Goal: Task Accomplishment & Management: Manage account settings

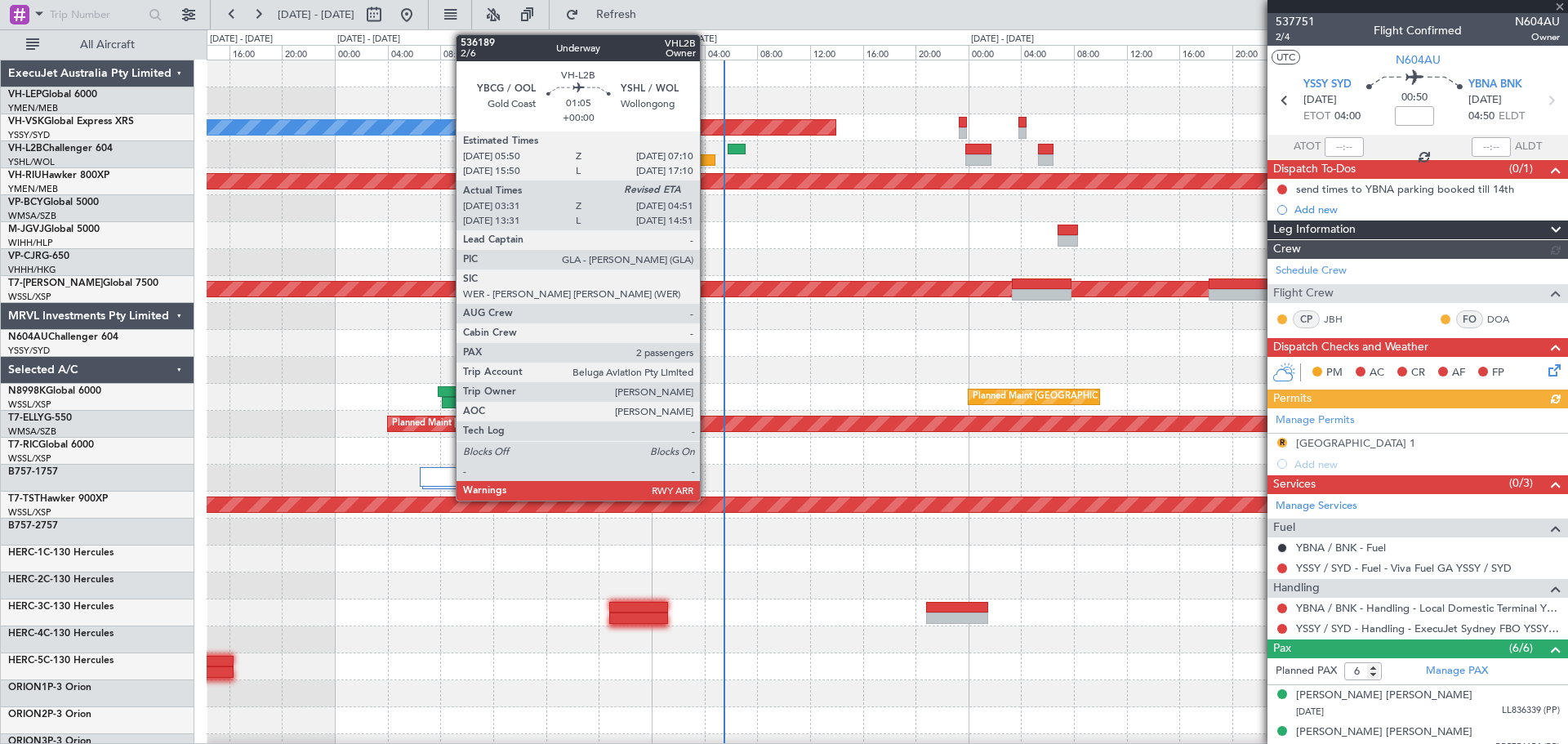
click at [707, 162] on div at bounding box center [706, 160] width 18 height 12
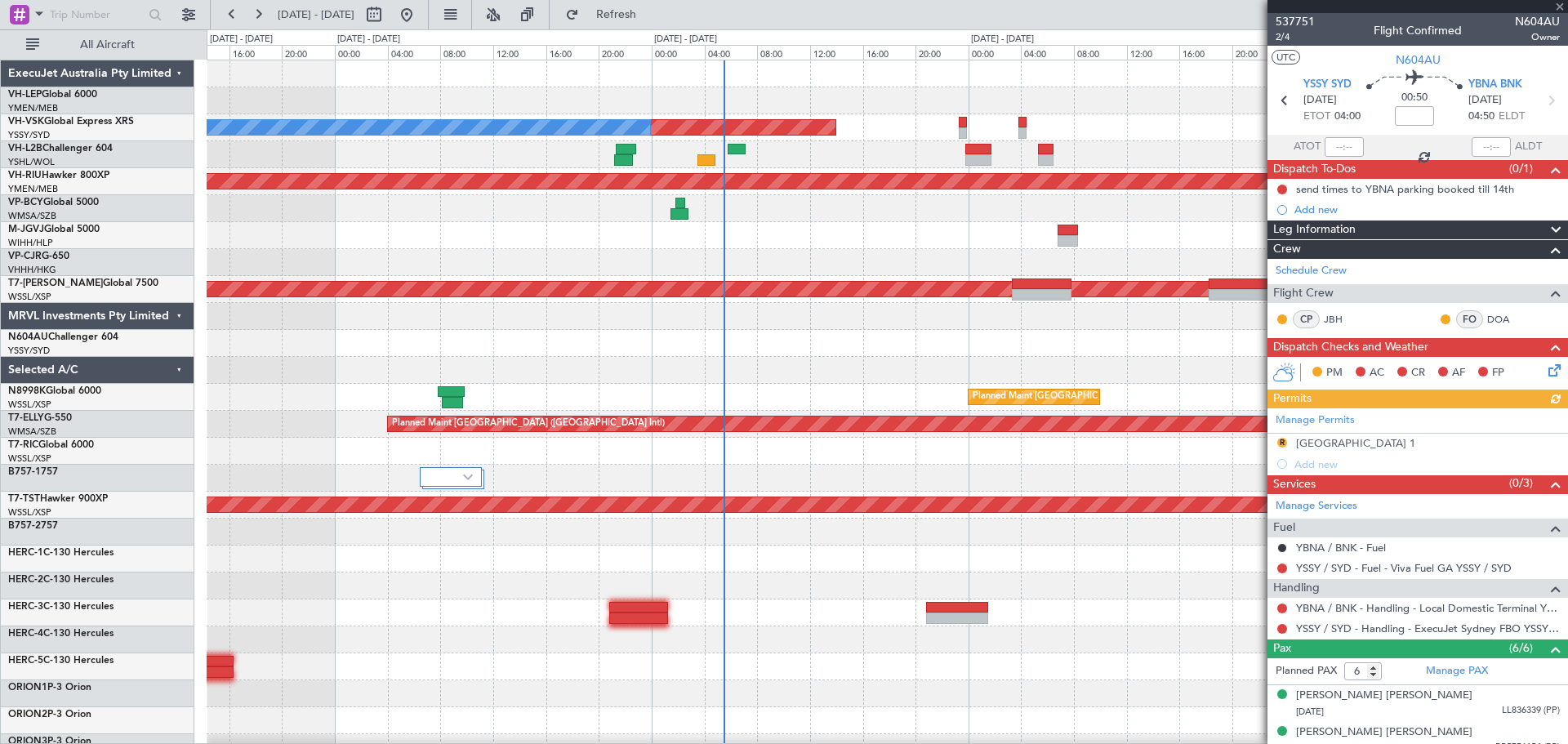
type input "03:41"
type input "2"
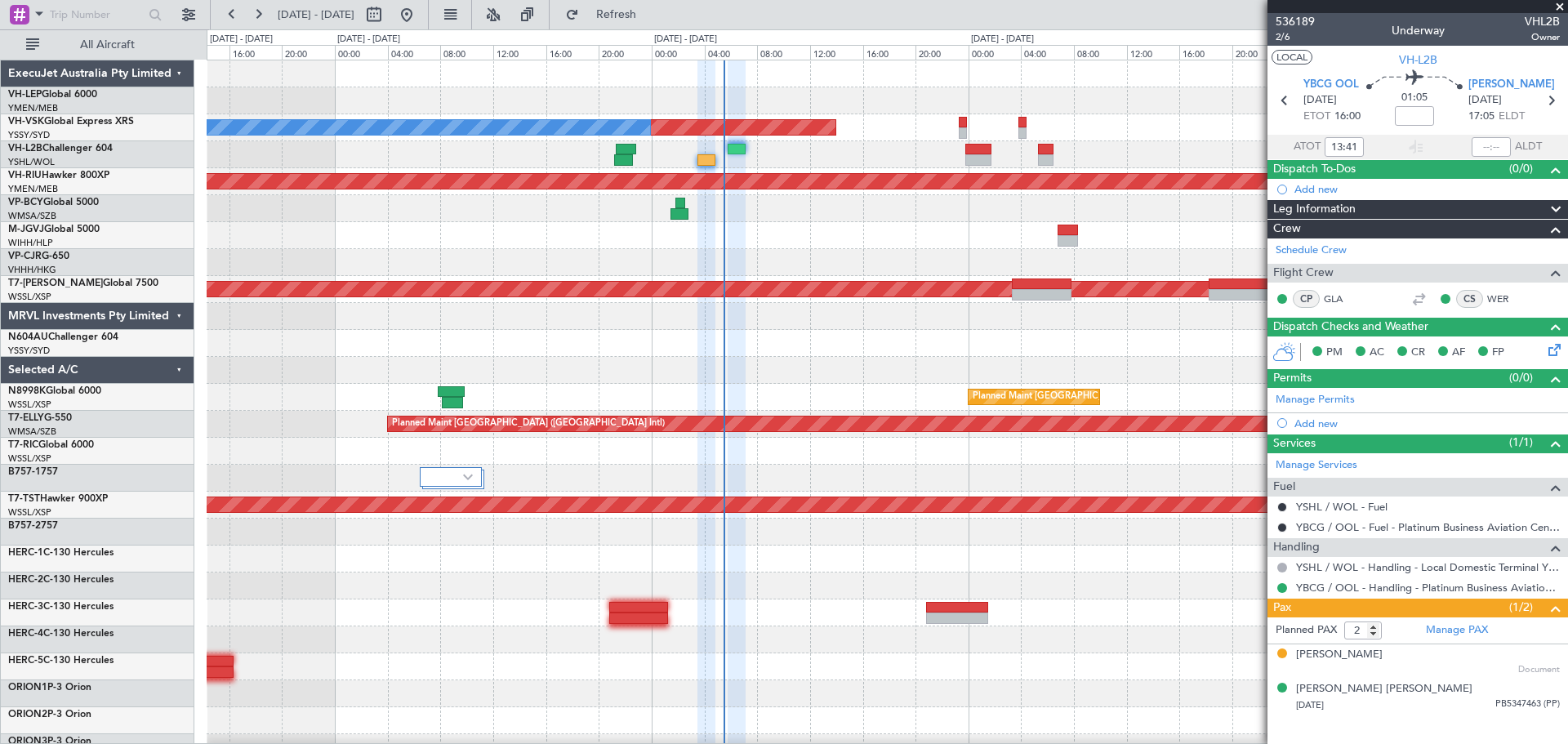
type input "03:41"
click at [1497, 146] on input "text" at bounding box center [1491, 147] width 40 height 19
type input "04:50"
type input "13:41"
type input "14:50"
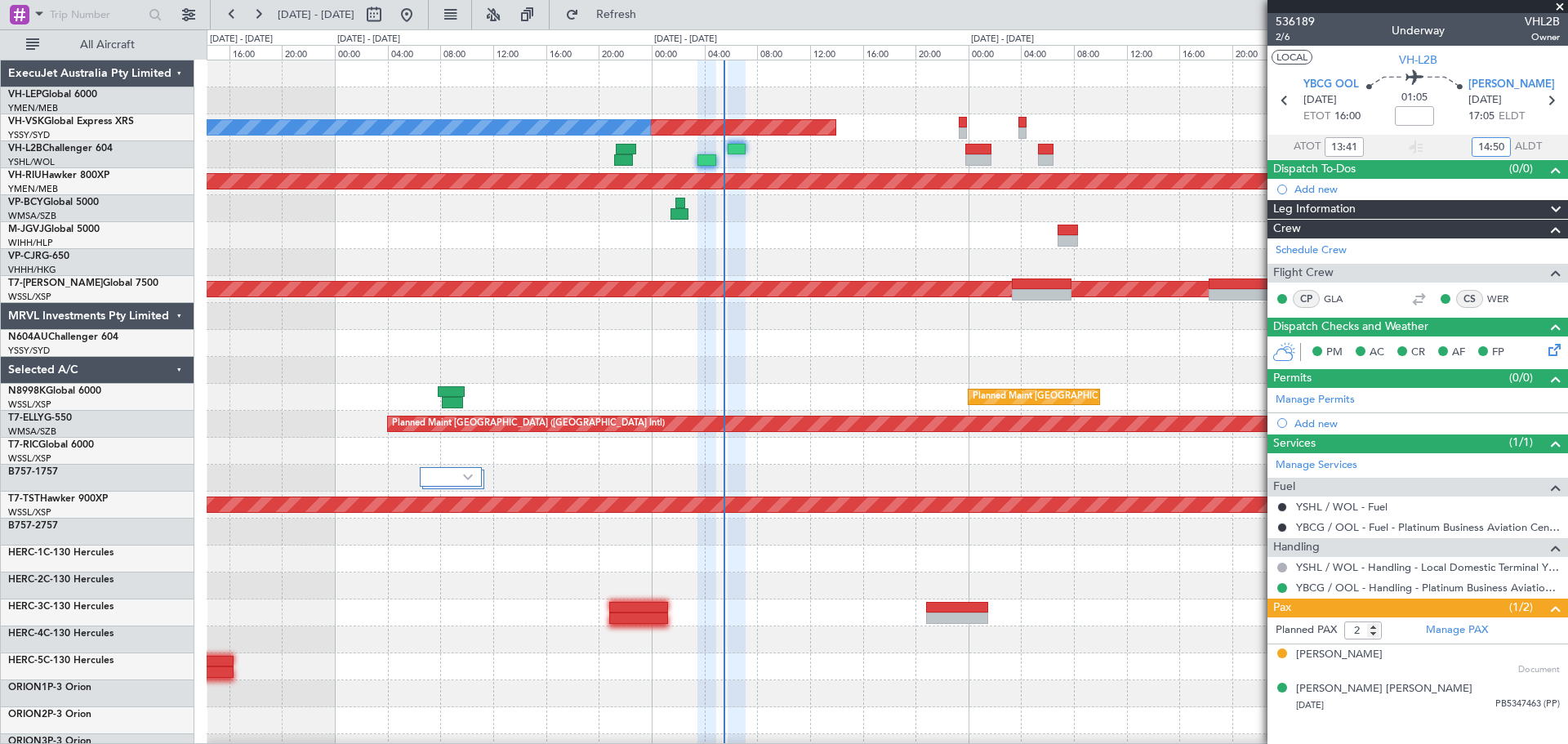
type input "03:41"
type input "04:50"
type input "13:41"
type input "14:50"
type input "03:41"
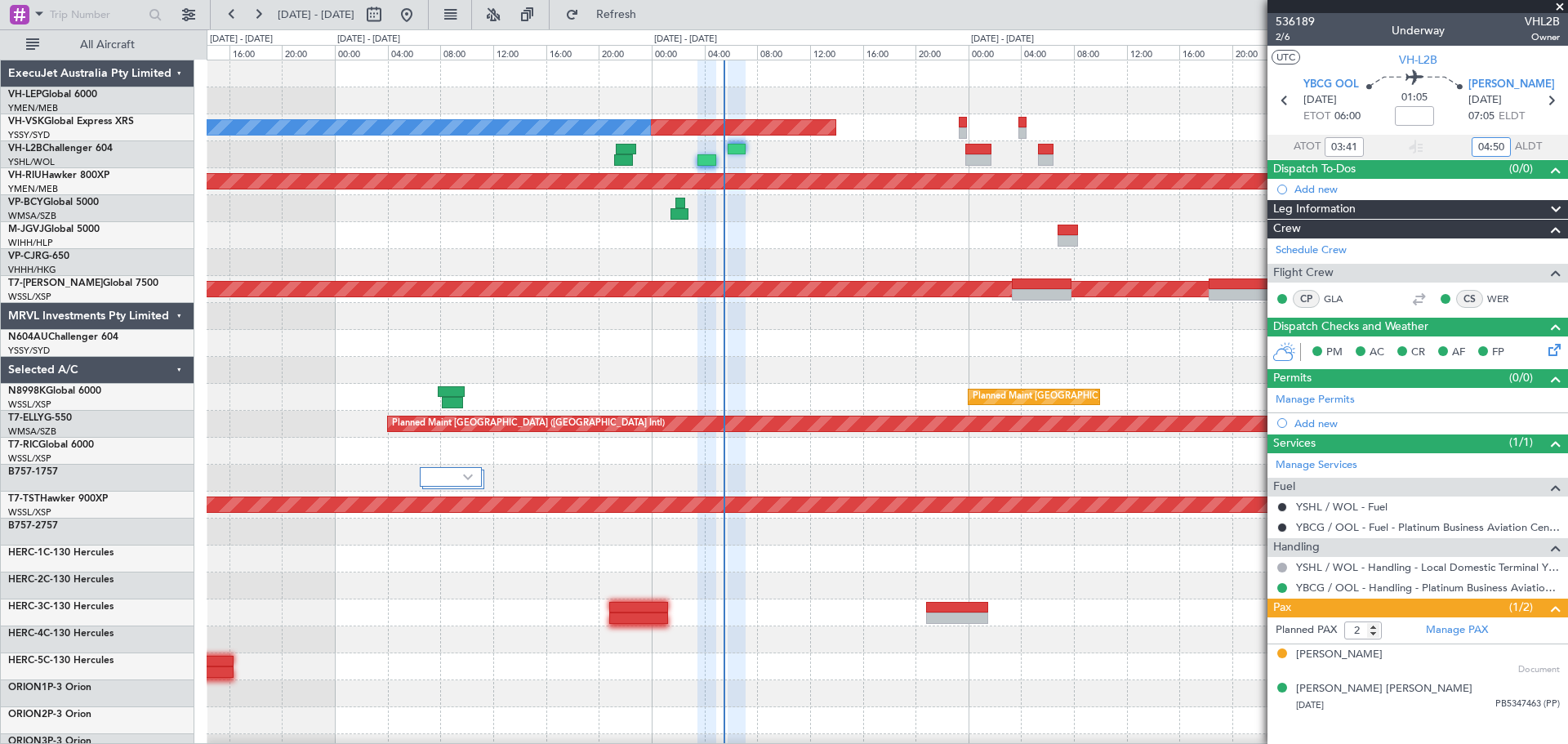
click at [725, 175] on div "Planned Maint Sydney ([PERSON_NAME] Intl) No Crew Planned Maint [GEOGRAPHIC_DAT…" at bounding box center [887, 505] width 1360 height 889
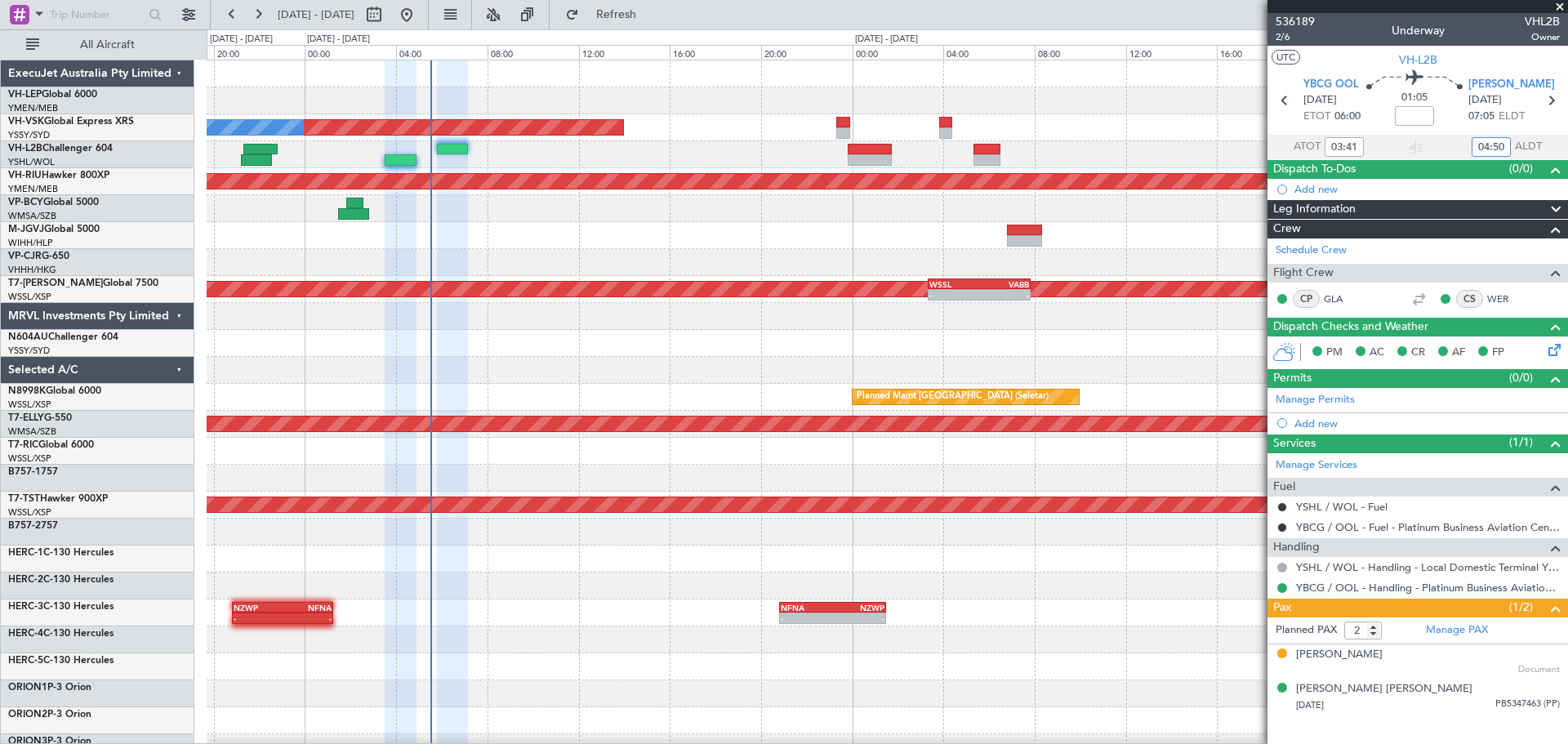
type input "04:50"
click at [299, 202] on div "Planned Maint Sydney ([PERSON_NAME] Intl) No Crew Planned Maint [GEOGRAPHIC_DAT…" at bounding box center [887, 505] width 1360 height 889
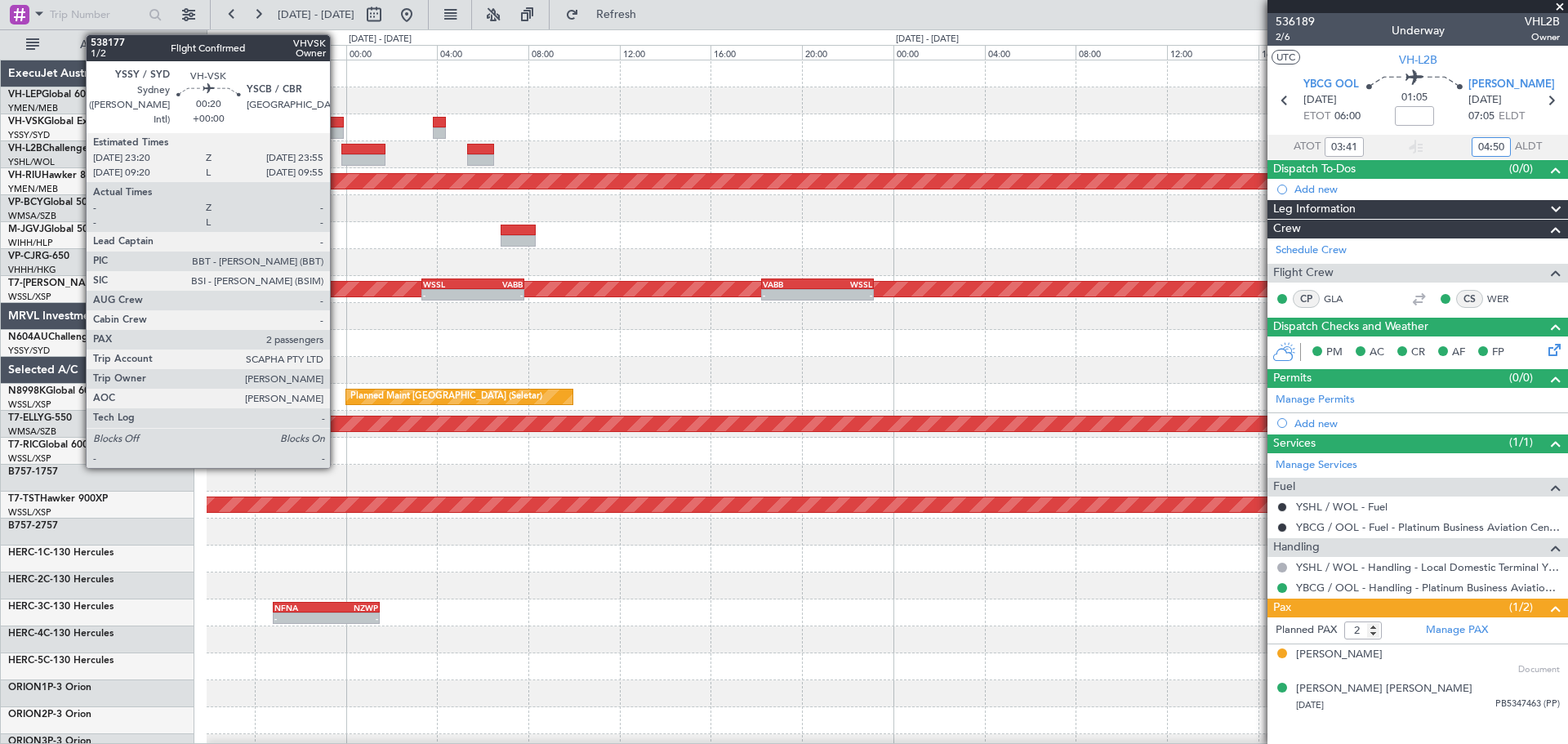
click at [337, 127] on div at bounding box center [336, 123] width 14 height 12
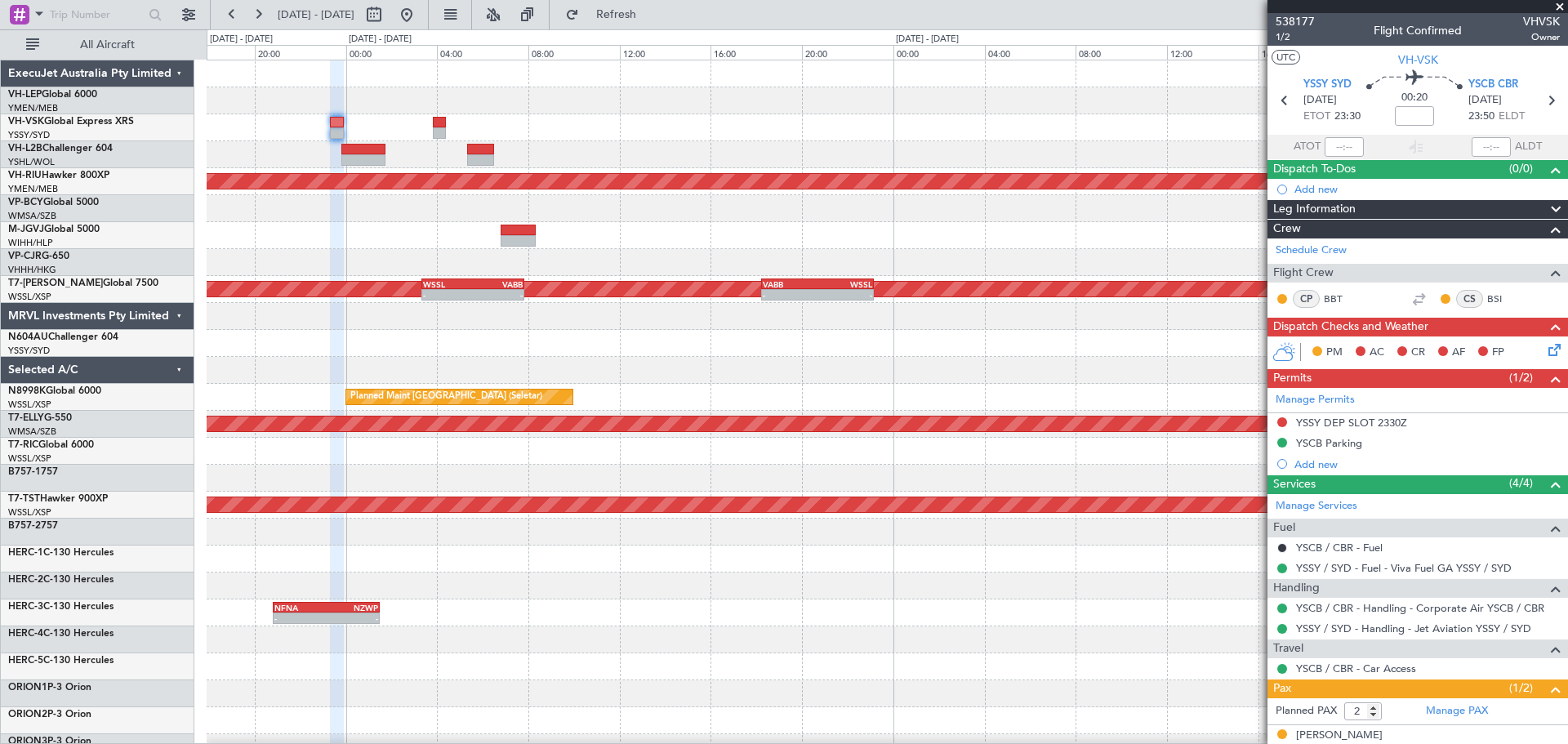
click at [210, 209] on div "Planned Maint Sydney ([PERSON_NAME] Intl) Planned Maint [GEOGRAPHIC_DATA] ([GEO…" at bounding box center [887, 505] width 1360 height 889
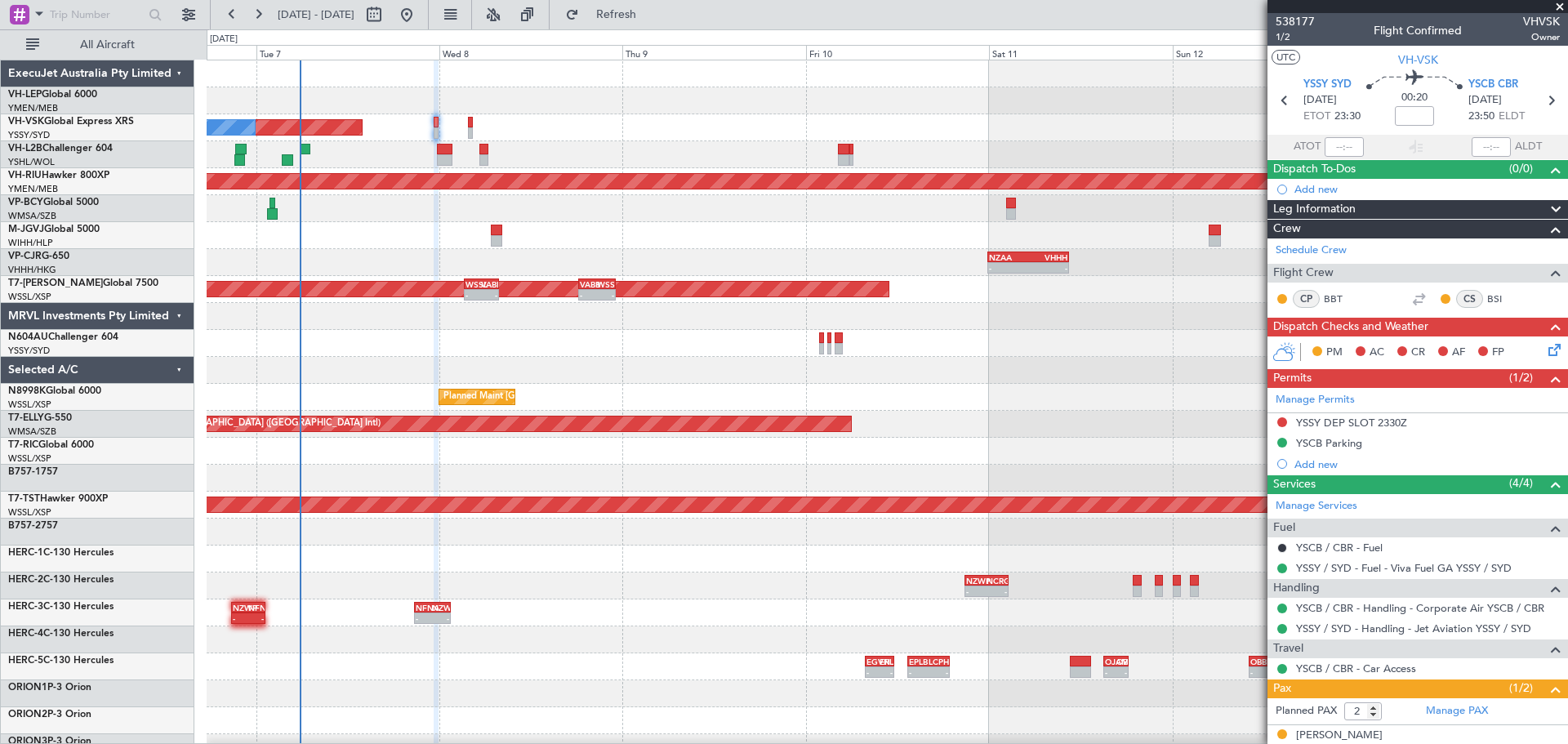
click at [43, 199] on div "Planned Maint Sydney ([PERSON_NAME] Intl) No Crew Planned Maint [GEOGRAPHIC_DAT…" at bounding box center [784, 386] width 1568 height 715
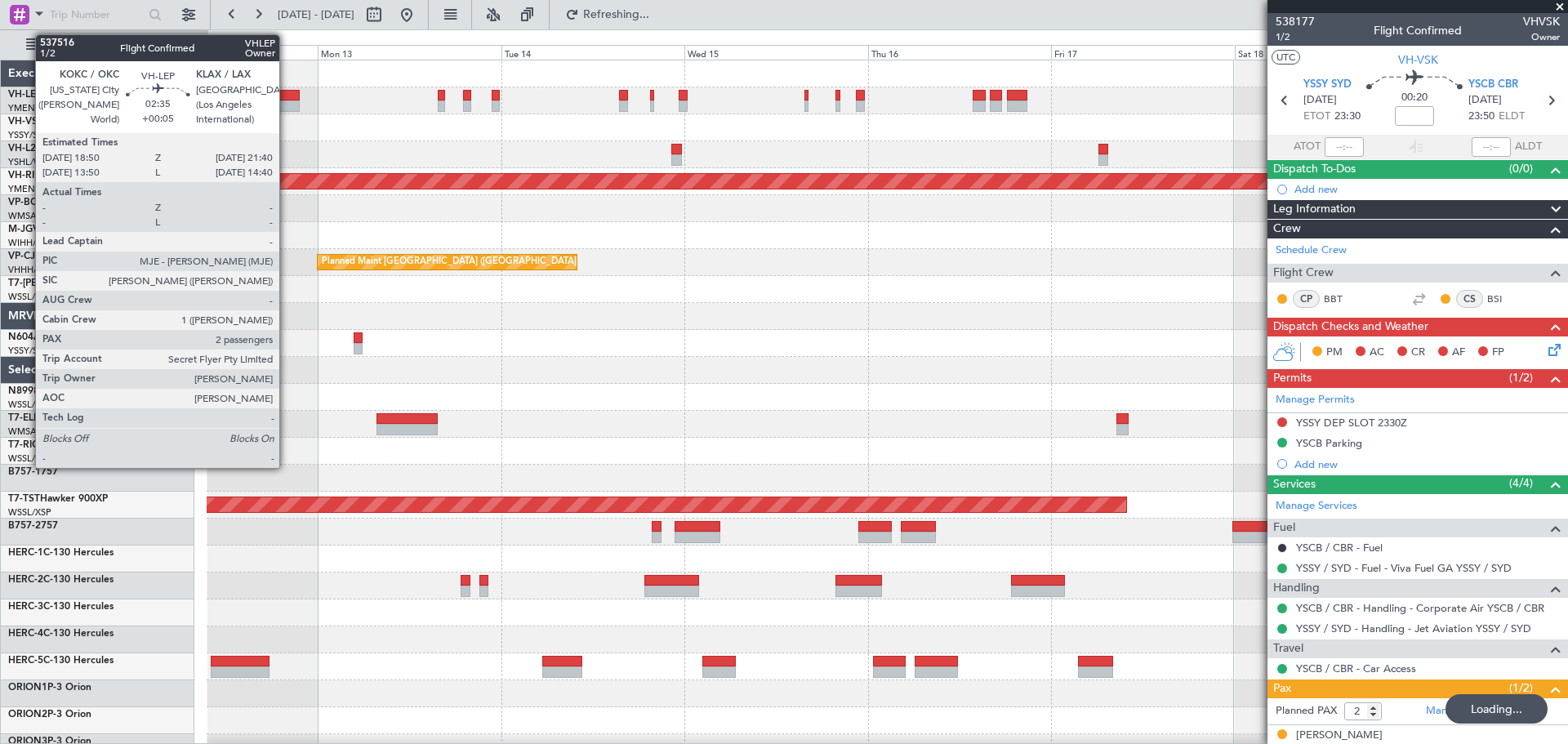
click at [287, 93] on div at bounding box center [288, 96] width 22 height 12
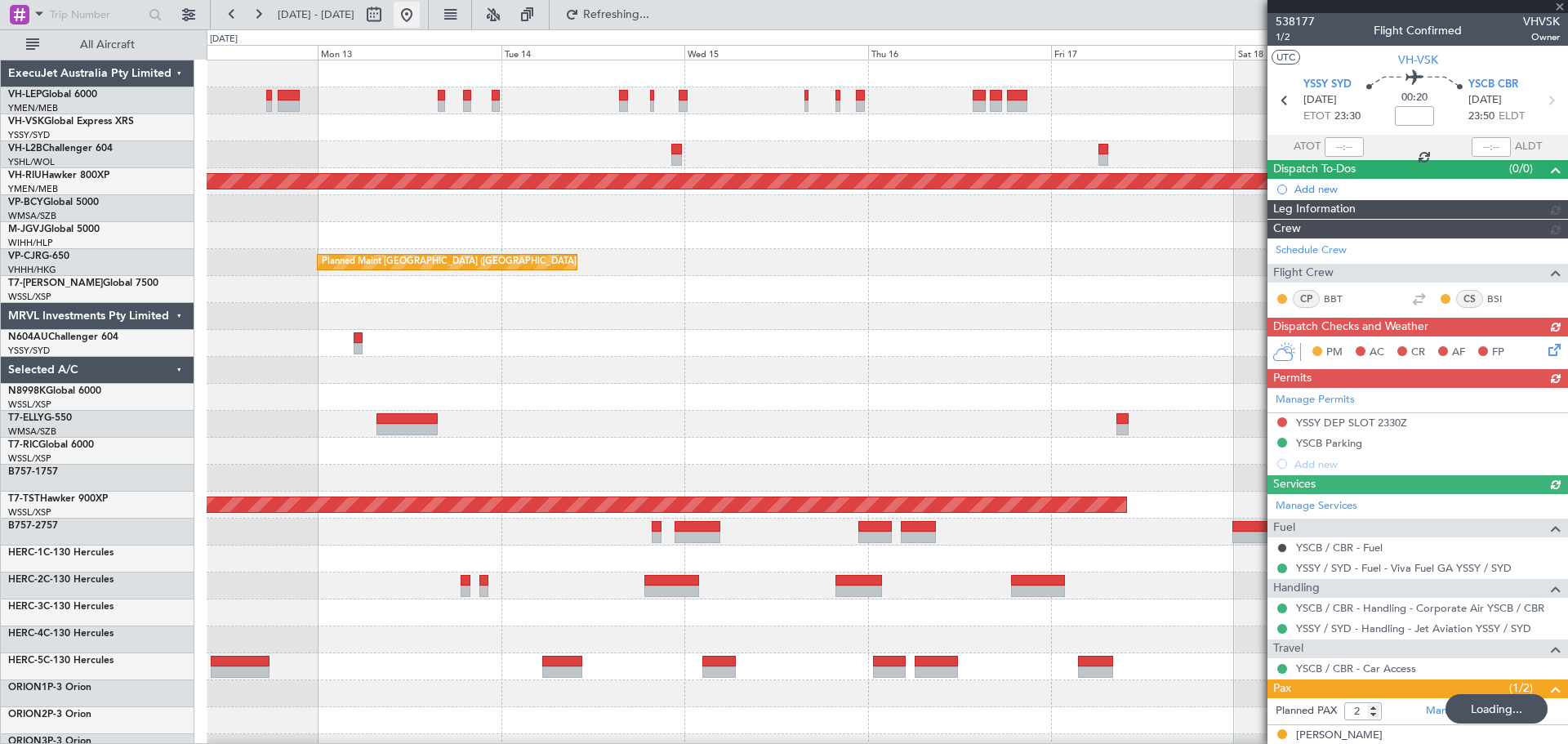
click at [419, 13] on button at bounding box center [406, 14] width 26 height 26
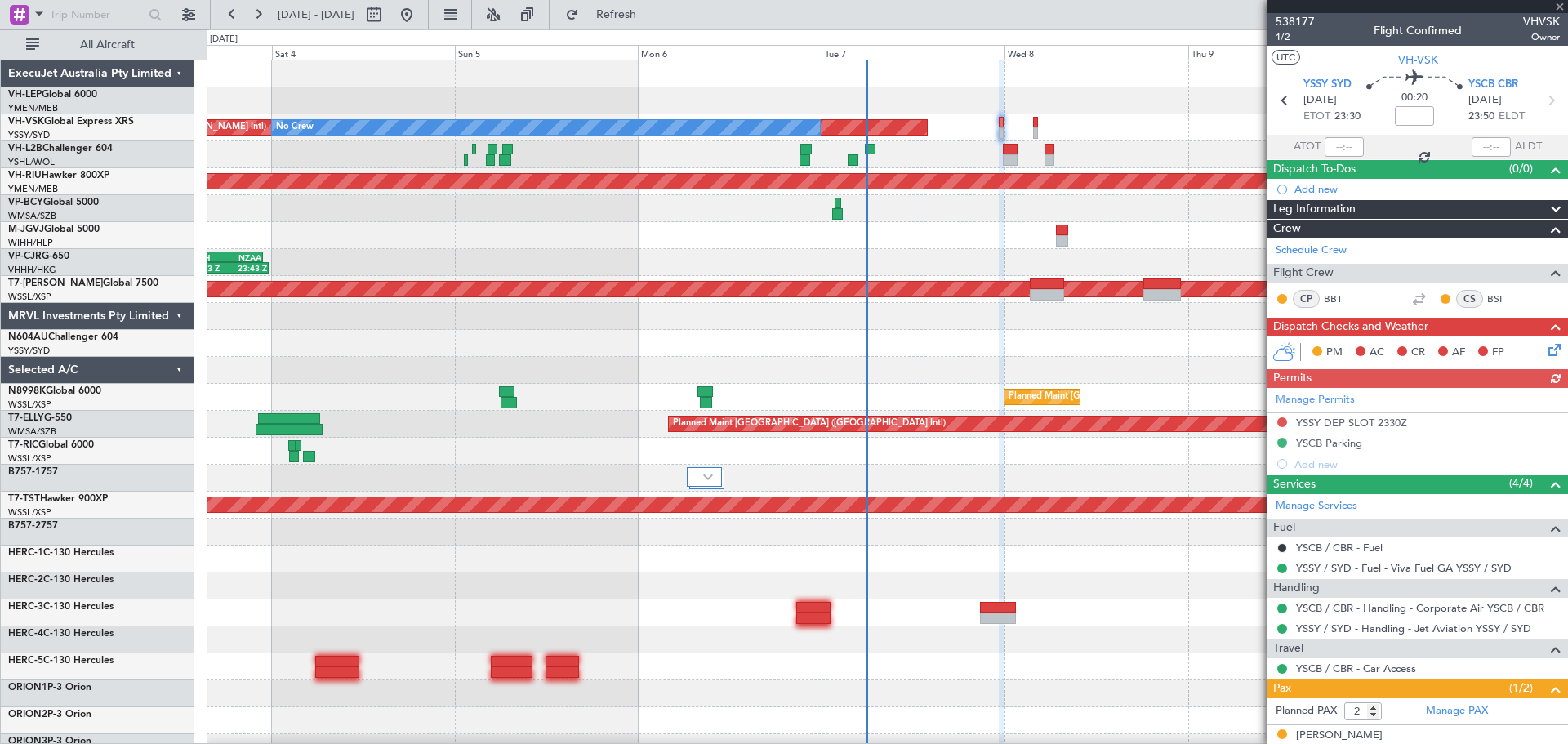
click at [605, 261] on div "13:13 Z 23:43 Z VHHH 12:50 Z NZAA 22:55 Z - - NZAA 23:50 Z VHHH 10:30 Z Planned…" at bounding box center [887, 263] width 1360 height 27
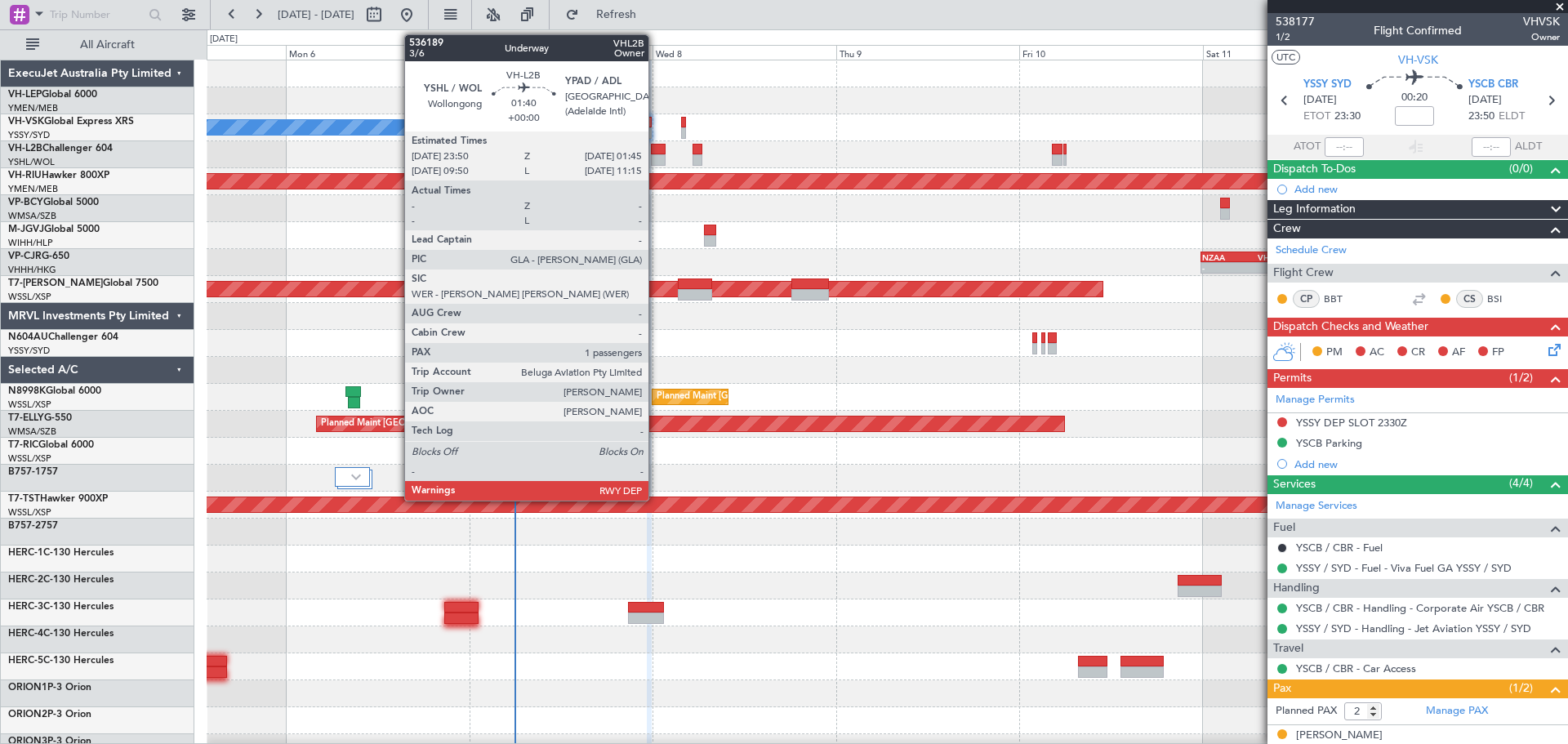
click at [656, 151] on div at bounding box center [658, 150] width 14 height 12
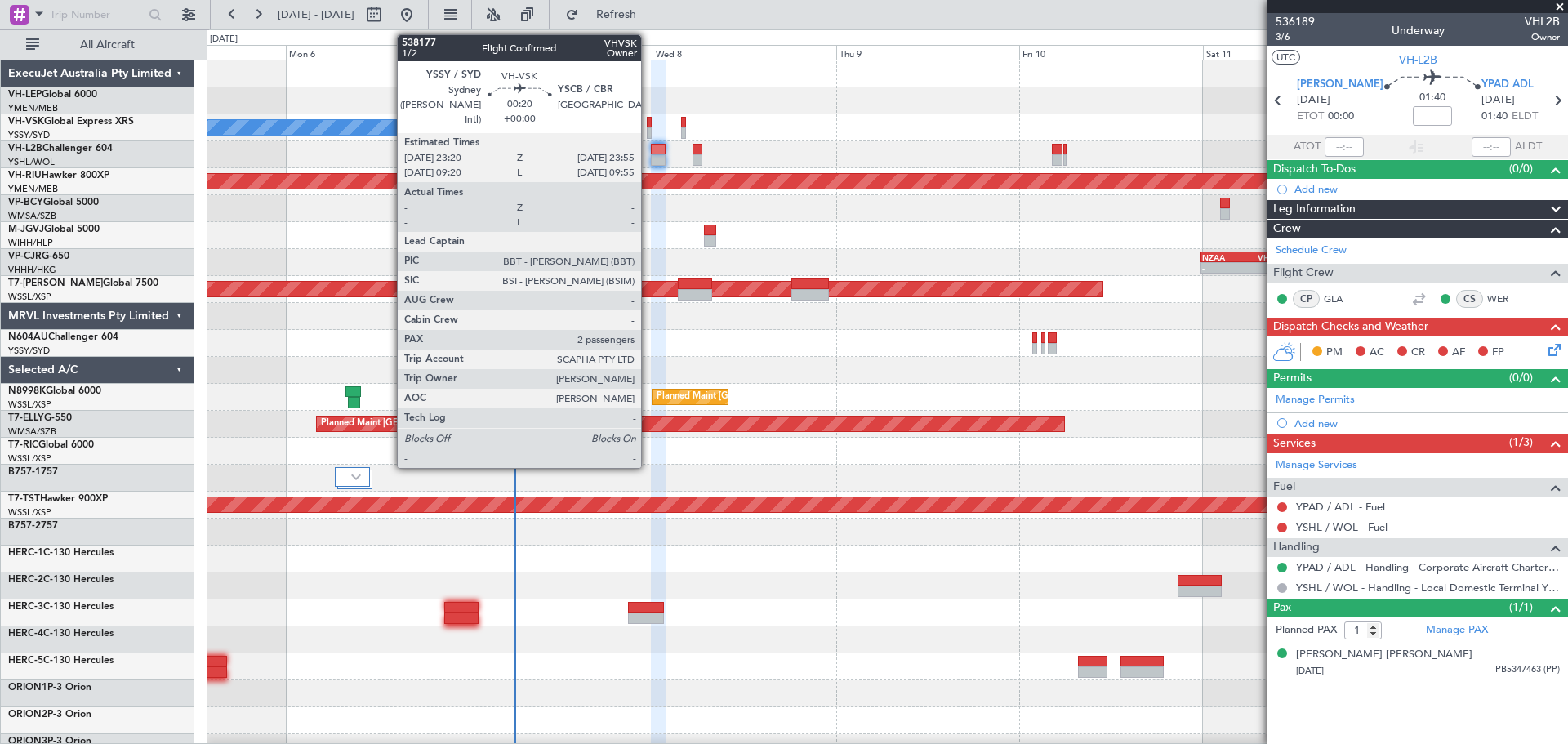
click at [648, 125] on div at bounding box center [648, 123] width 5 height 12
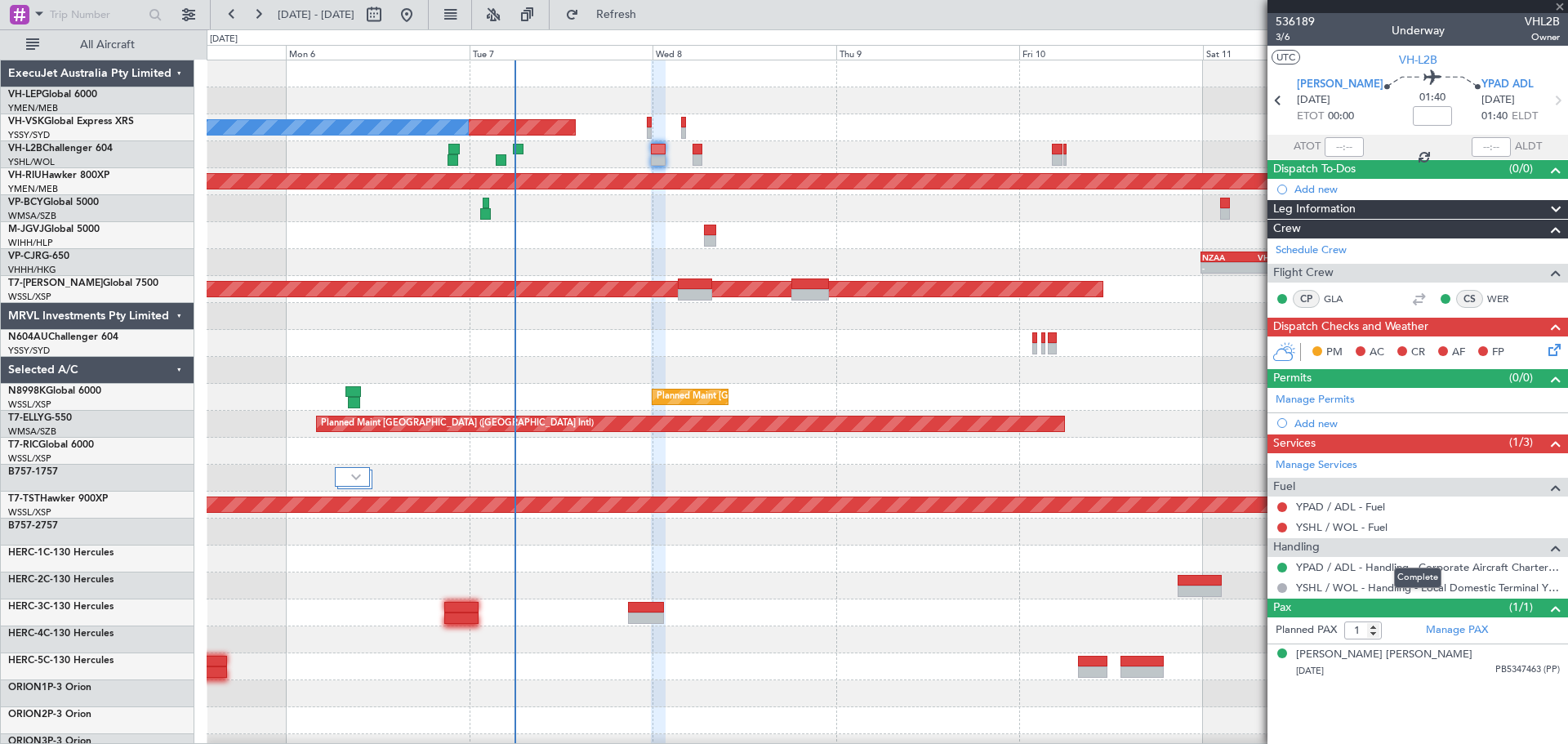
type input "2"
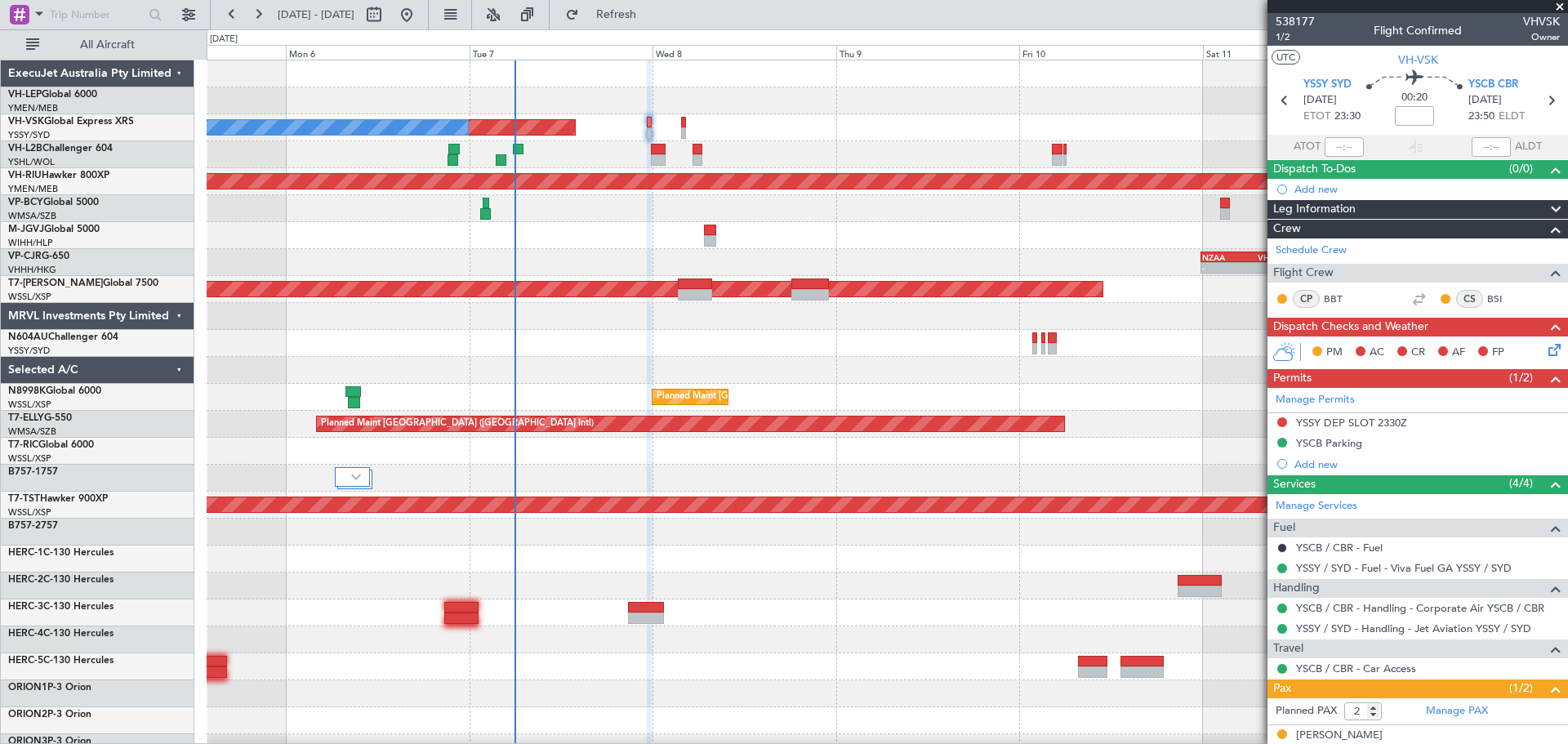
click at [1283, 419] on button at bounding box center [1282, 422] width 10 height 10
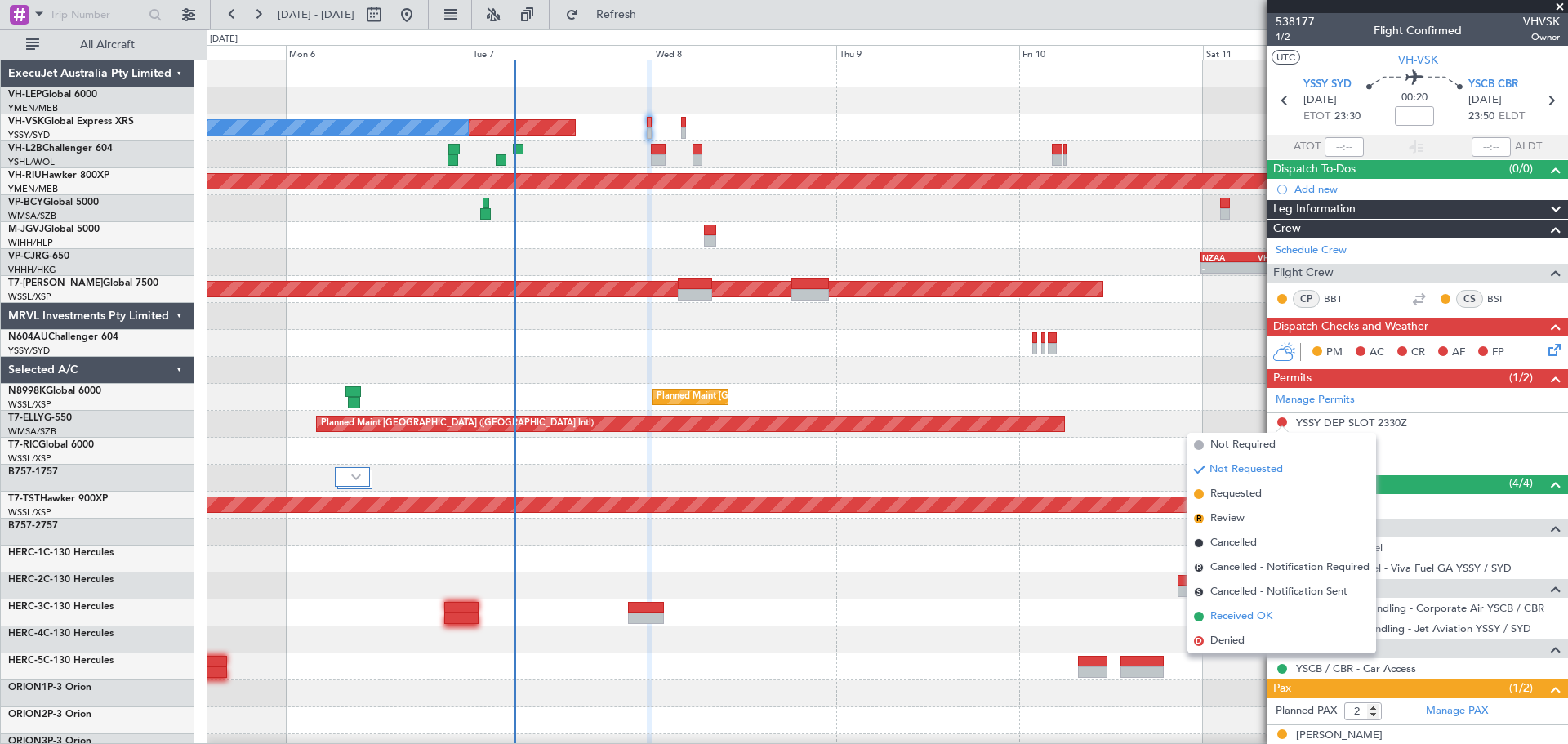
click at [1225, 612] on span "Received OK" at bounding box center [1241, 616] width 62 height 16
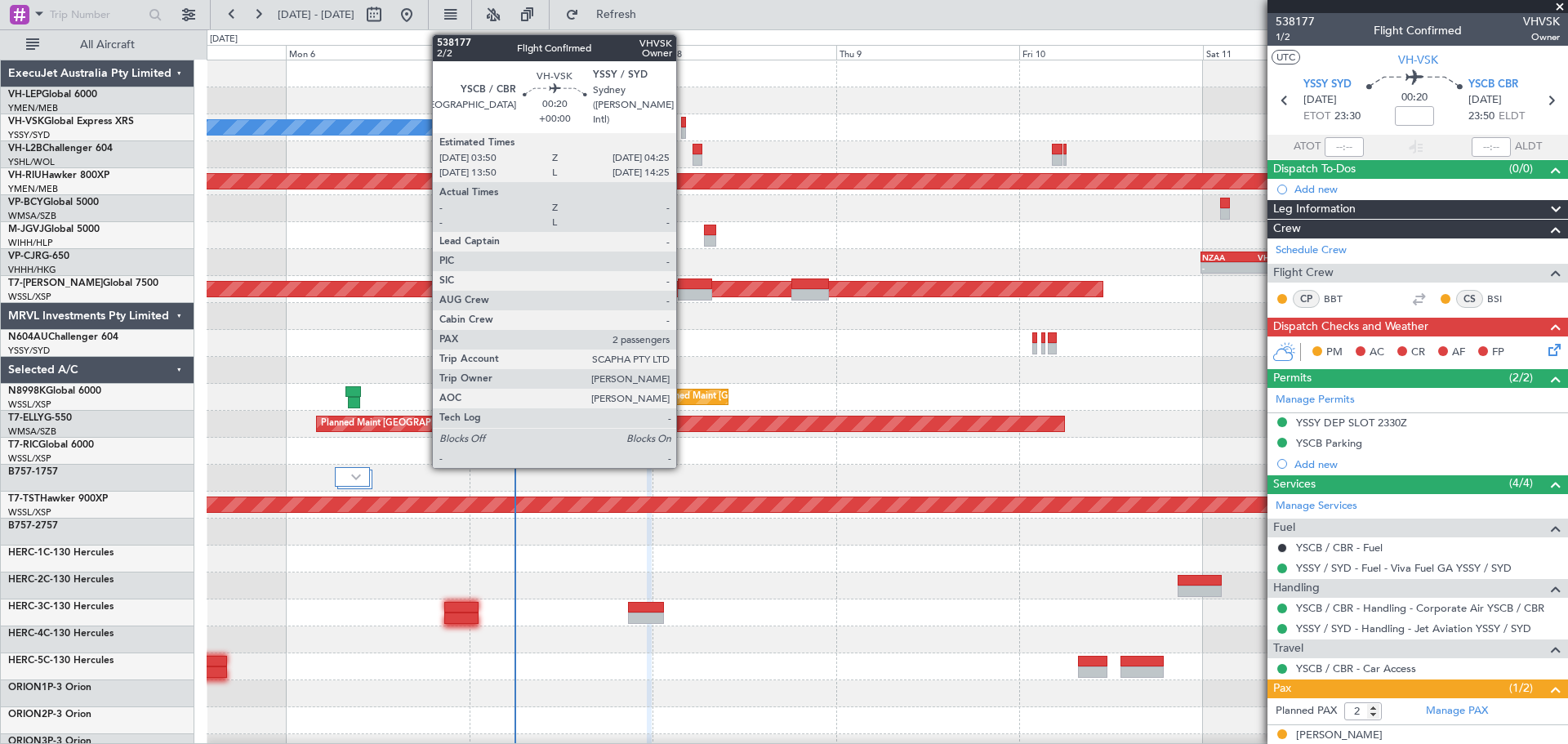
click at [683, 130] on div at bounding box center [683, 133] width 5 height 12
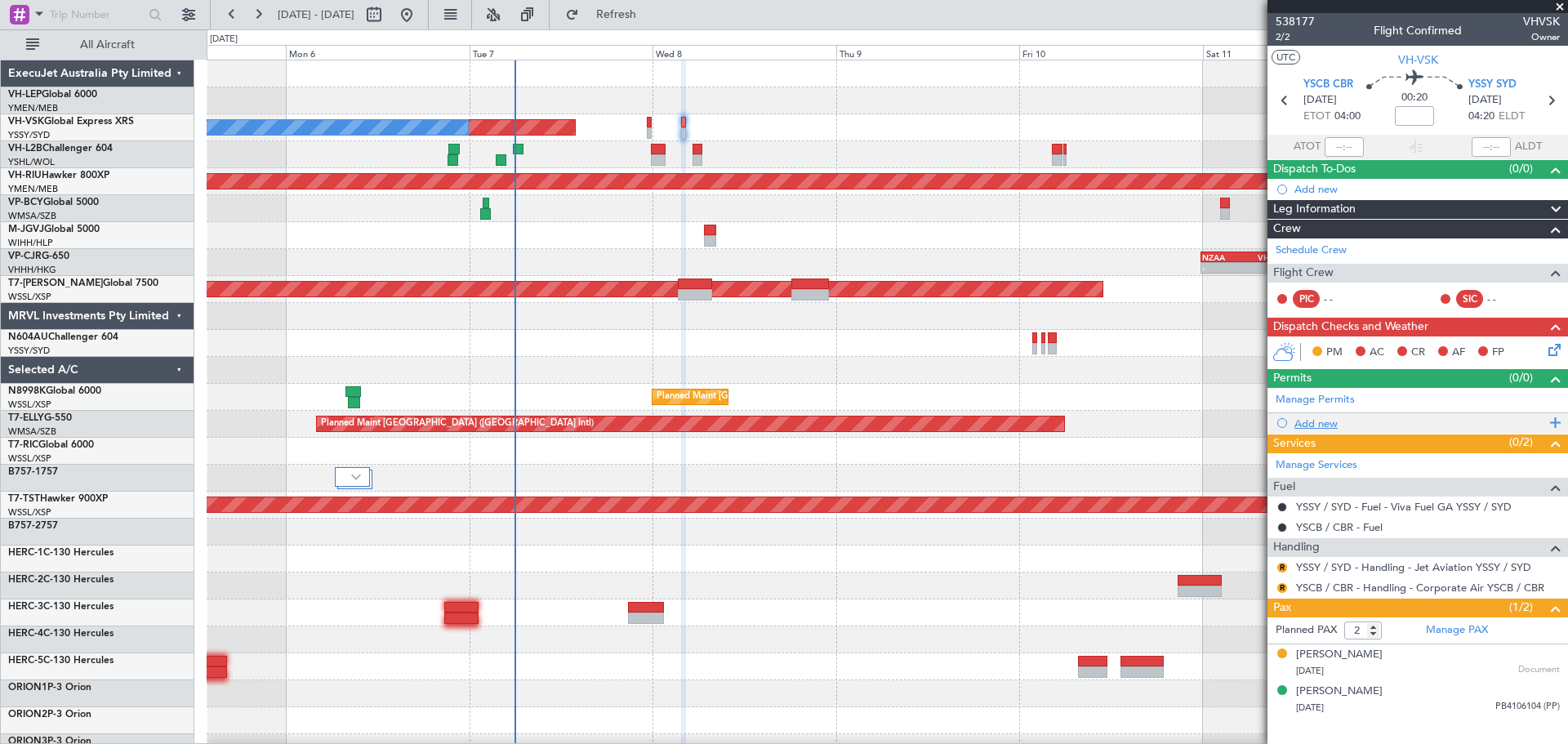
click at [1322, 425] on div "Add new" at bounding box center [1419, 423] width 250 height 14
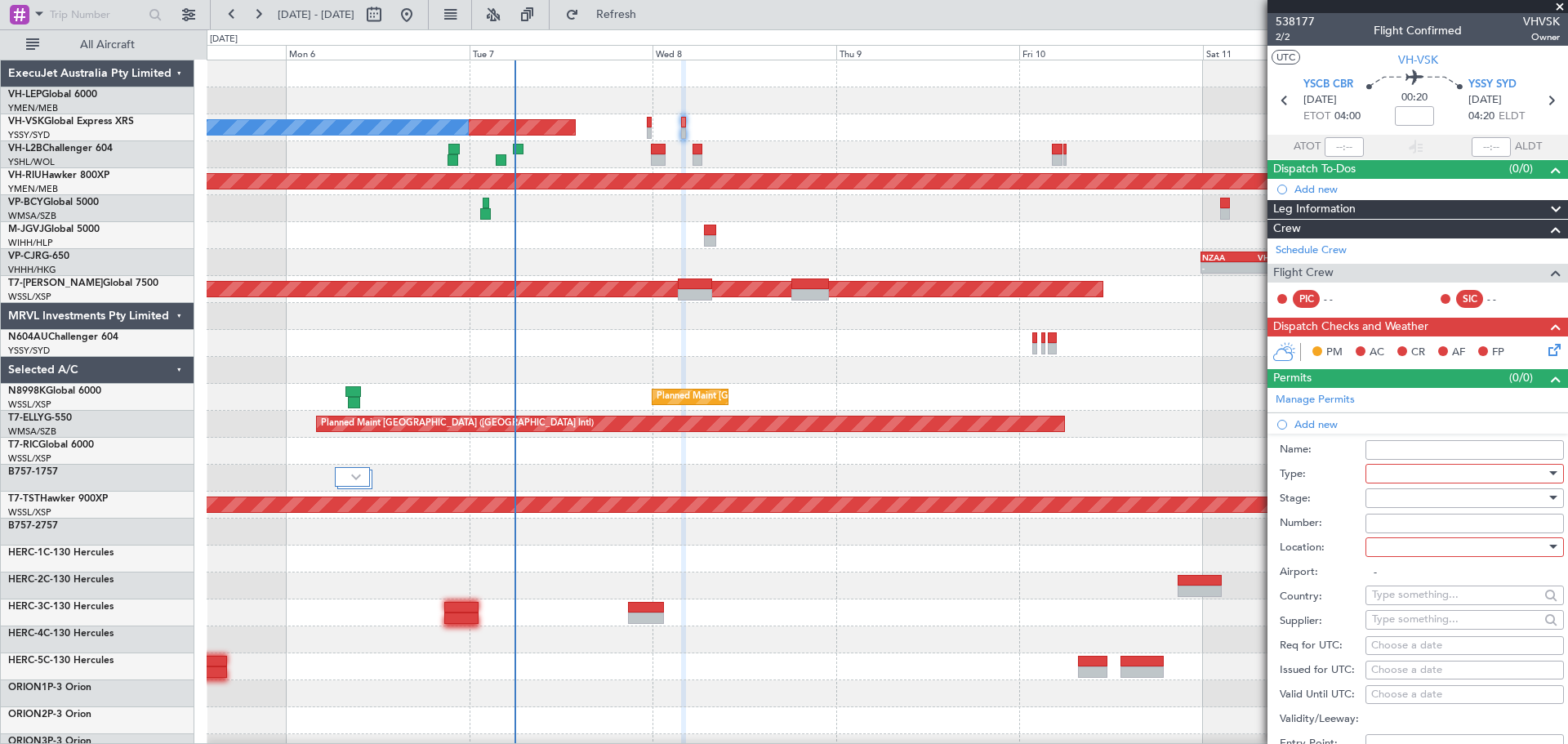
click at [1407, 477] on div at bounding box center [1459, 473] width 174 height 24
click at [1411, 623] on span "Slot" at bounding box center [1459, 626] width 172 height 24
click at [1399, 502] on div at bounding box center [1459, 498] width 174 height 24
click at [1395, 624] on span "Received OK" at bounding box center [1459, 628] width 172 height 24
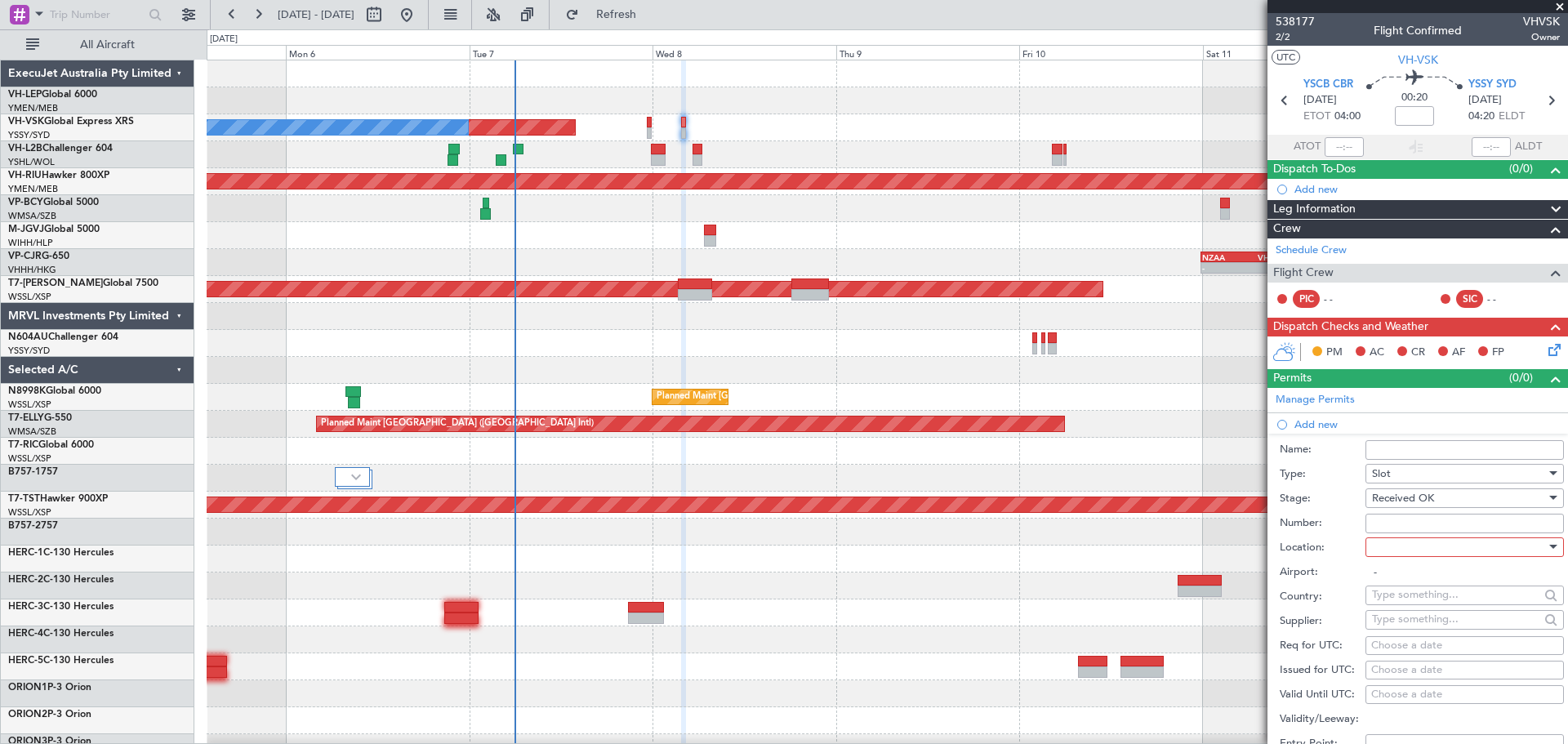
click at [1399, 547] on div at bounding box center [1459, 547] width 174 height 24
click at [1395, 624] on span "Arrival" at bounding box center [1459, 628] width 172 height 24
type input "YSSY / SYD"
click at [1394, 664] on div "Choose a date" at bounding box center [1465, 671] width 187 height 16
select select "10"
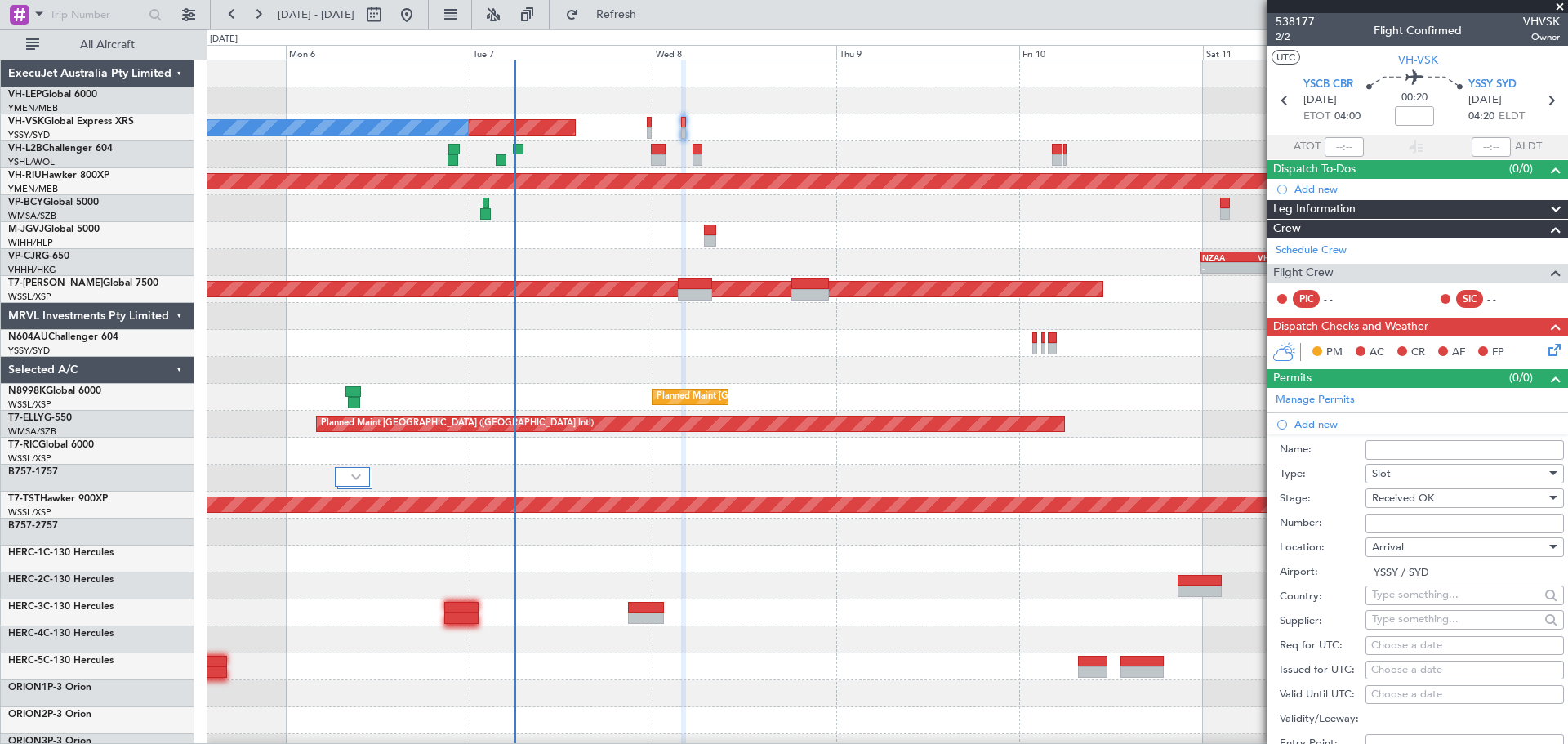
select select "2025"
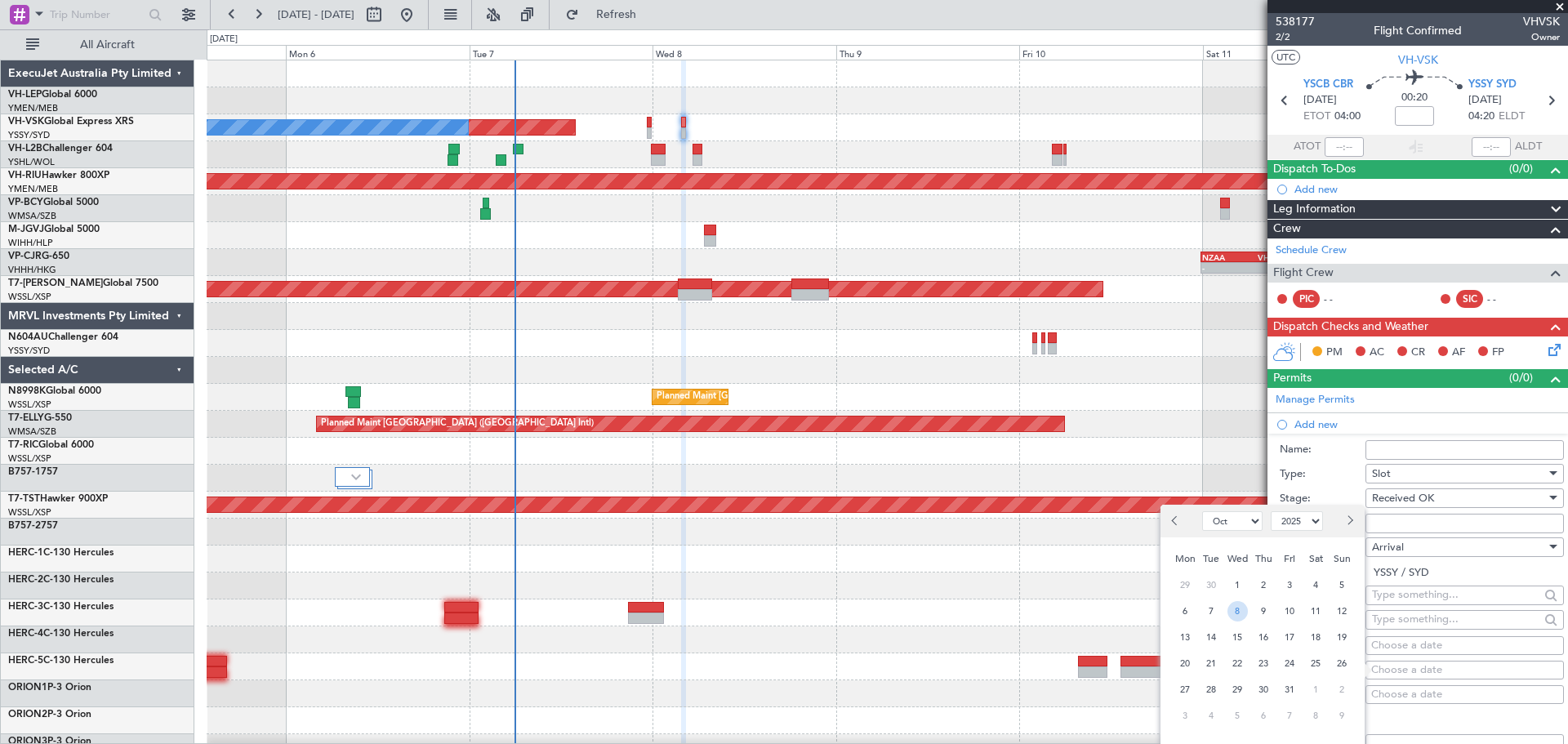
click at [1240, 612] on span "8" at bounding box center [1237, 611] width 20 height 20
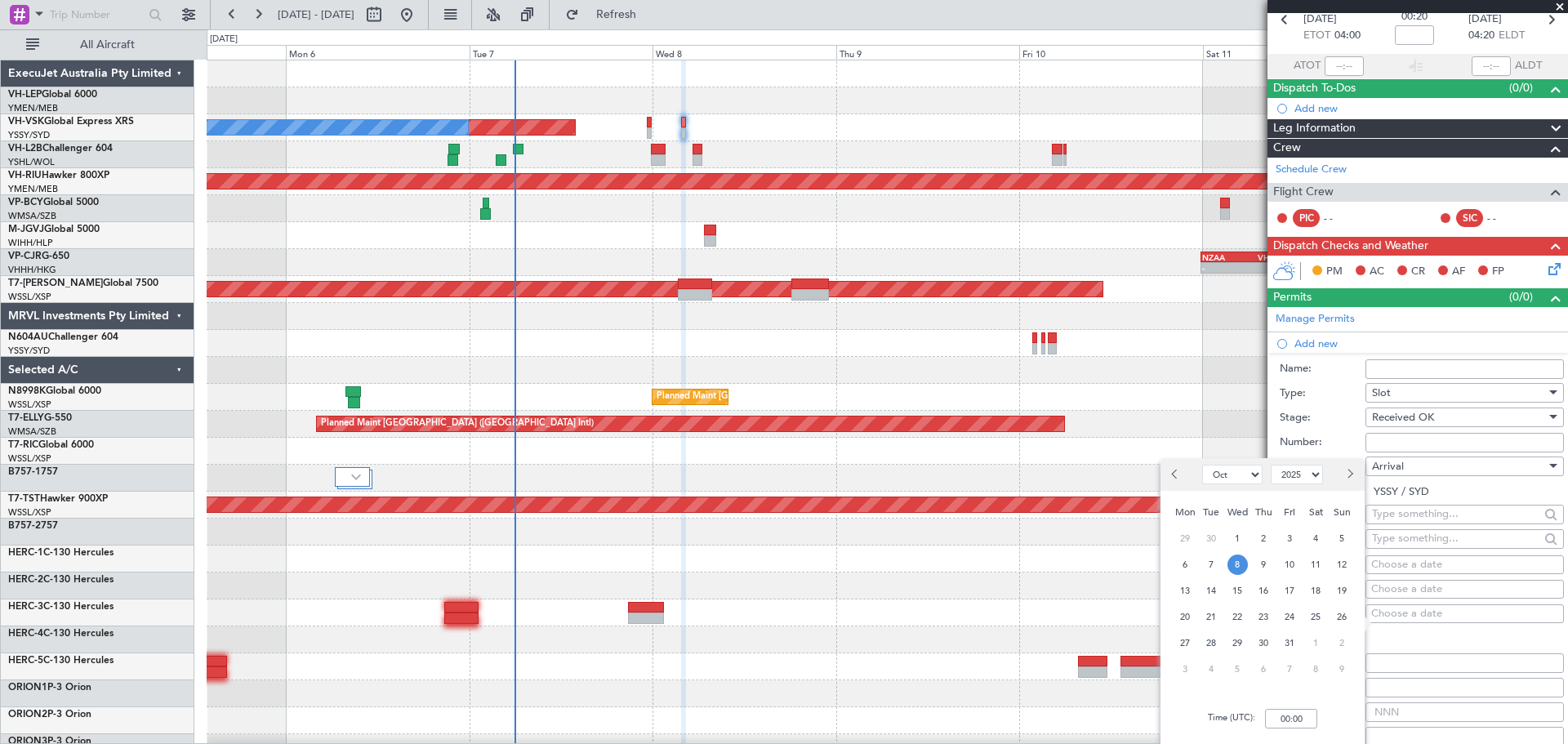
scroll to position [163, 0]
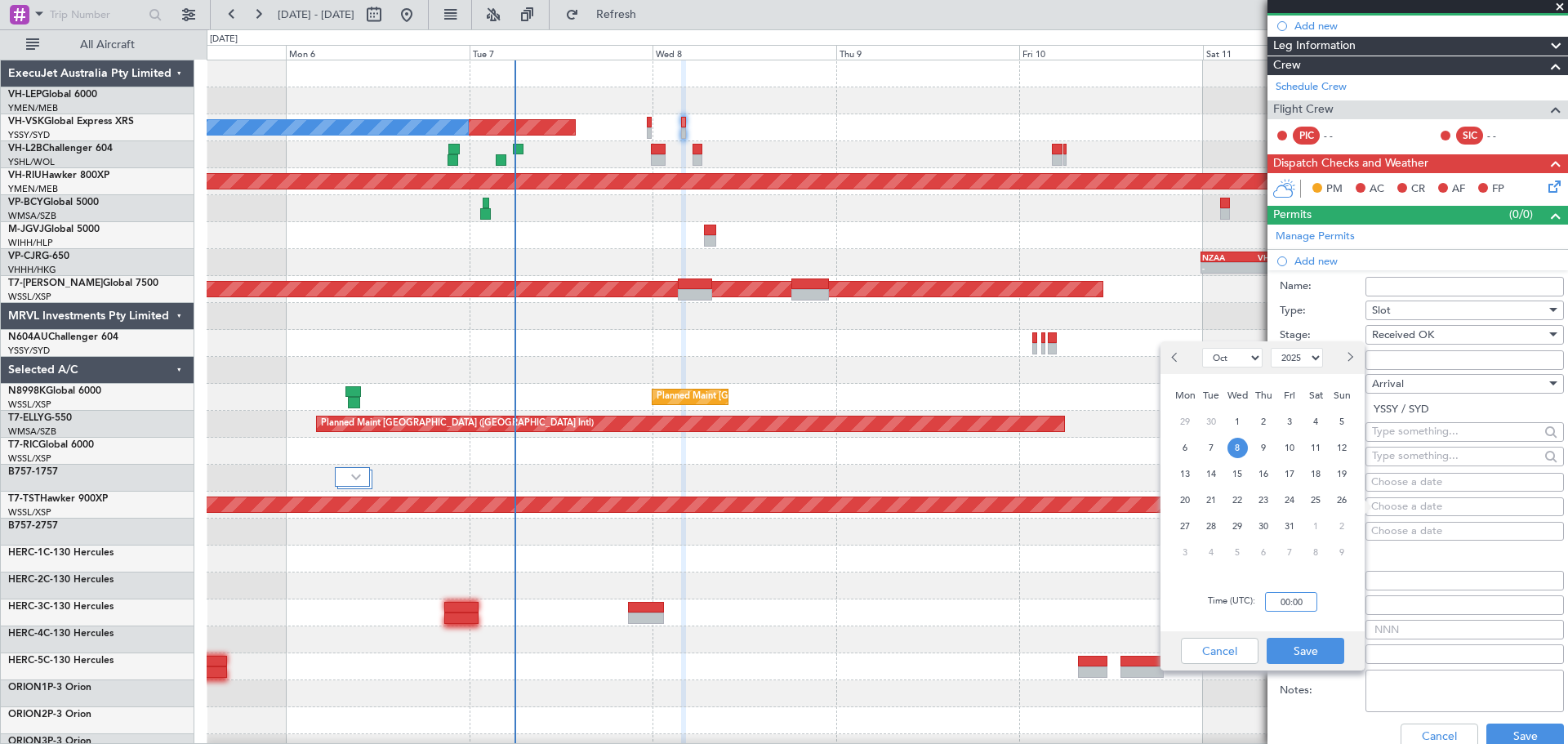
click at [1311, 603] on input "00:00" at bounding box center [1291, 602] width 52 height 19
type input "03:20"
click at [1303, 648] on button "Save" at bounding box center [1305, 650] width 77 height 26
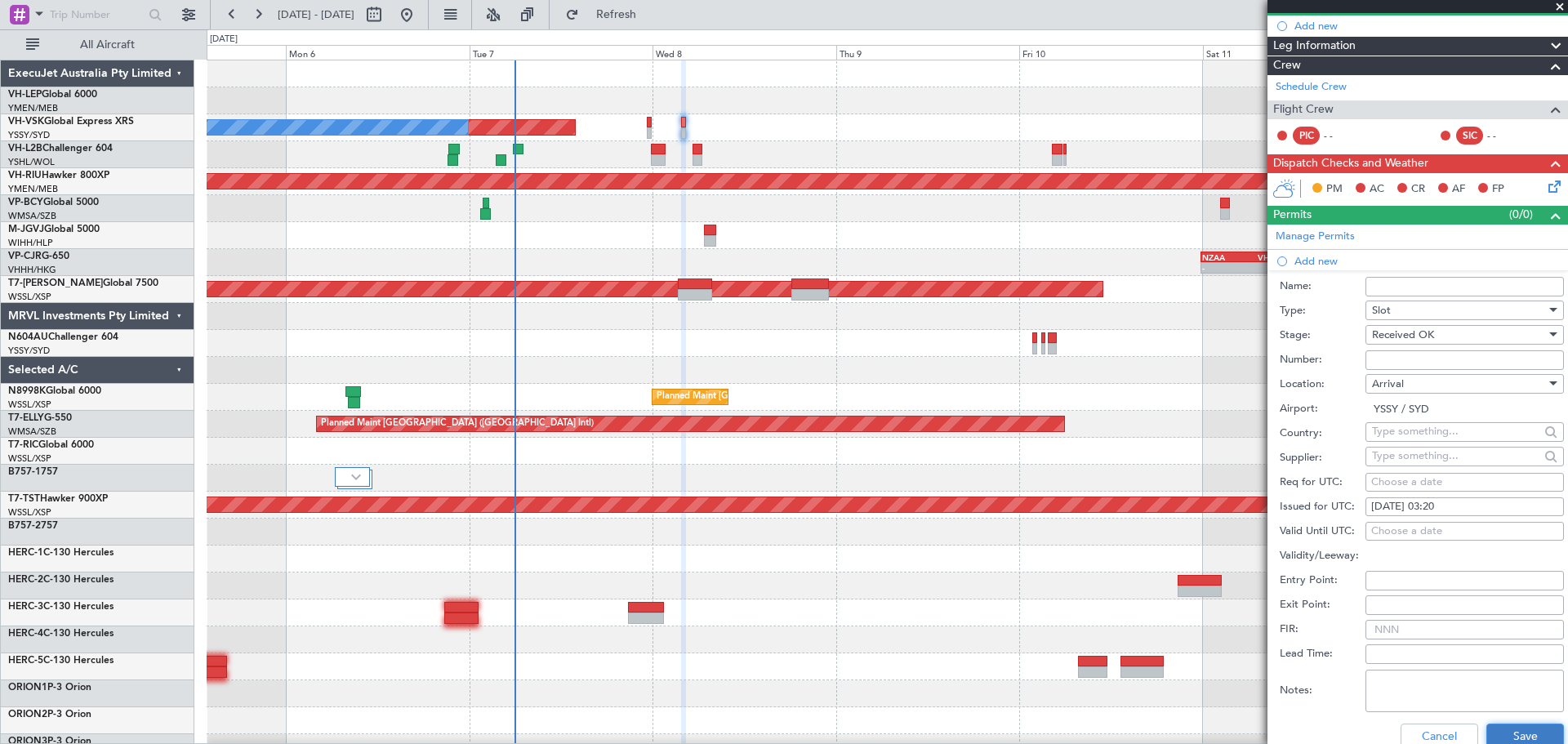
click at [1503, 731] on button "Save" at bounding box center [1525, 736] width 77 height 26
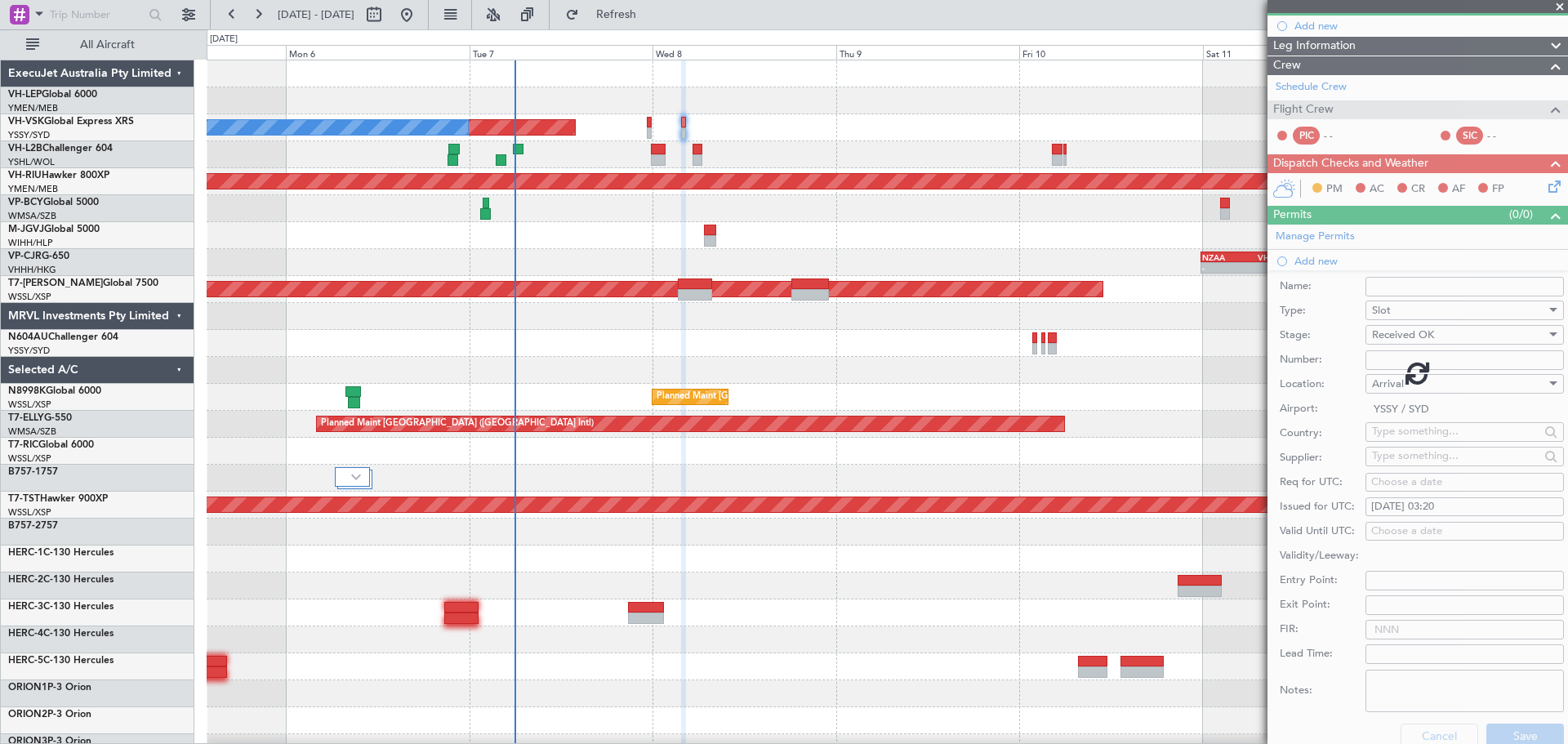
scroll to position [0, 0]
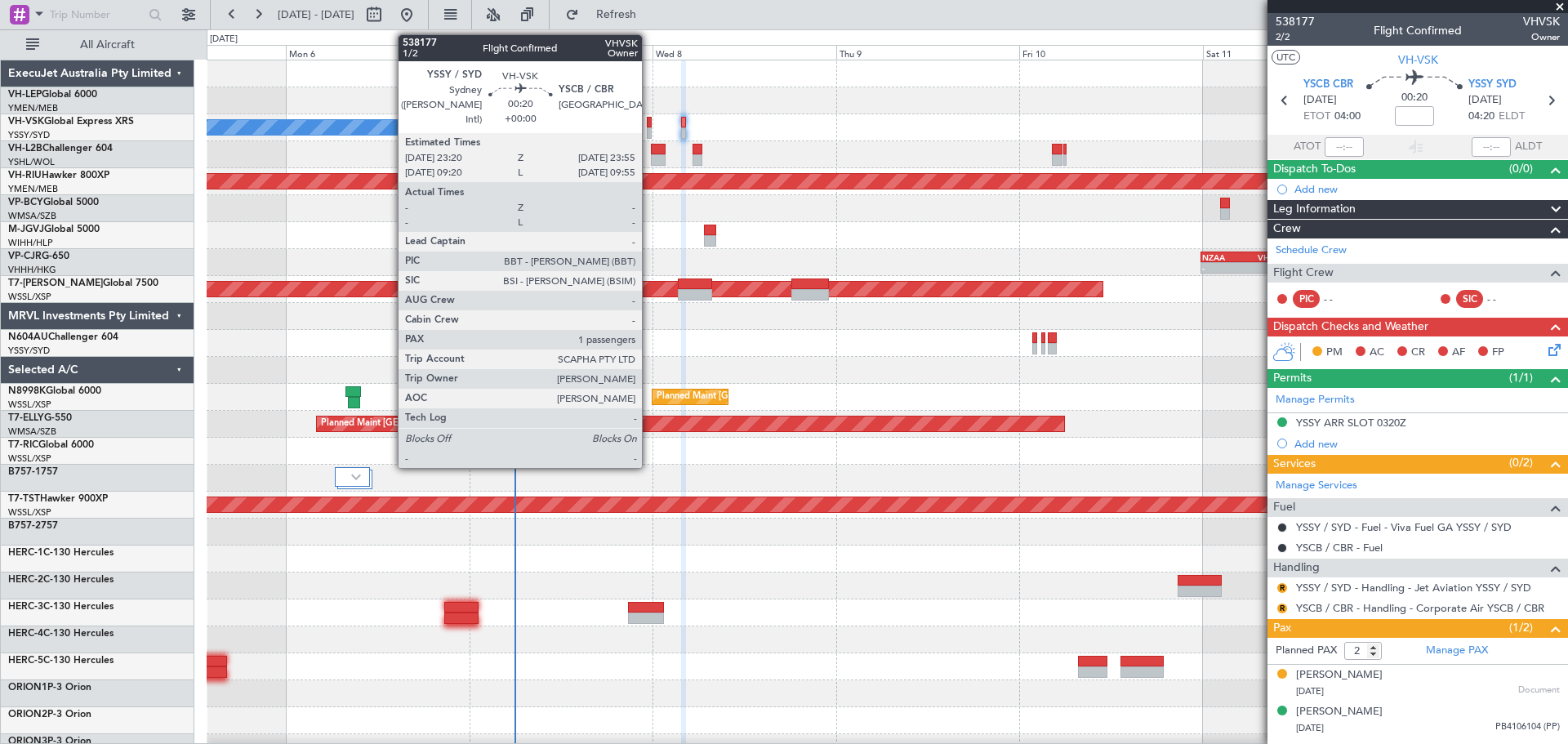
click at [649, 125] on div at bounding box center [648, 123] width 5 height 12
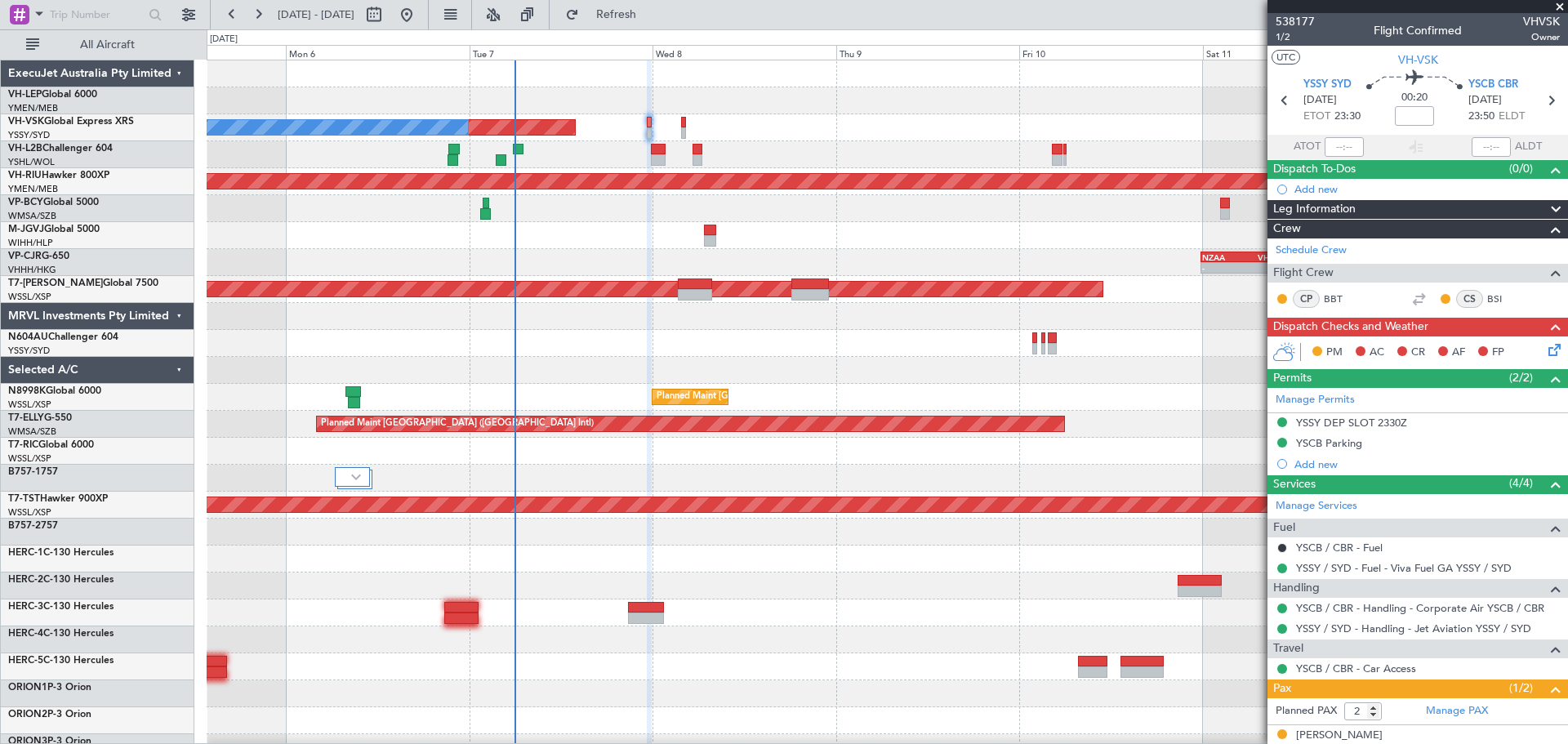
scroll to position [54, 0]
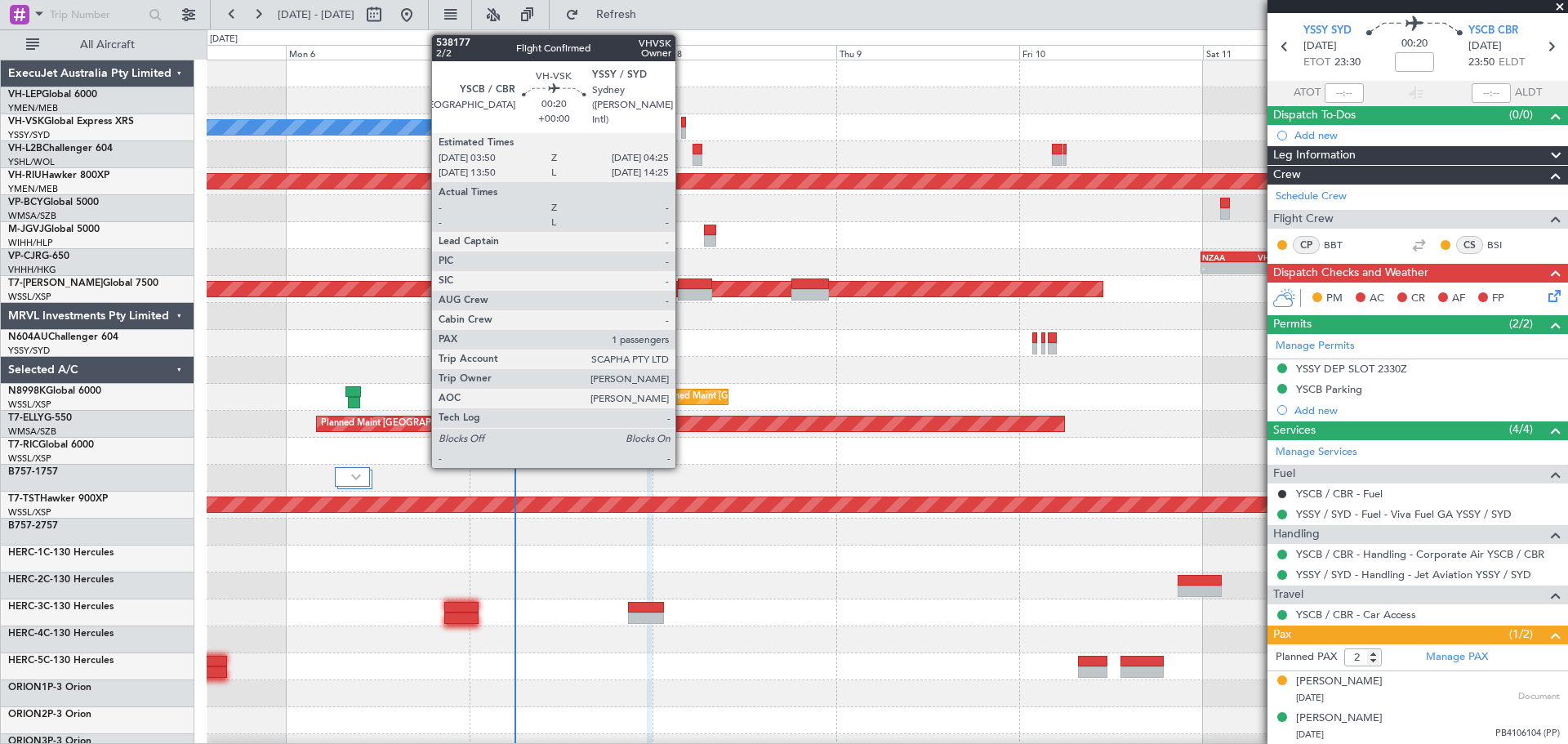
click at [683, 130] on div at bounding box center [683, 133] width 5 height 12
click at [683, 129] on div at bounding box center [683, 133] width 5 height 12
click at [683, 126] on div at bounding box center [683, 123] width 5 height 12
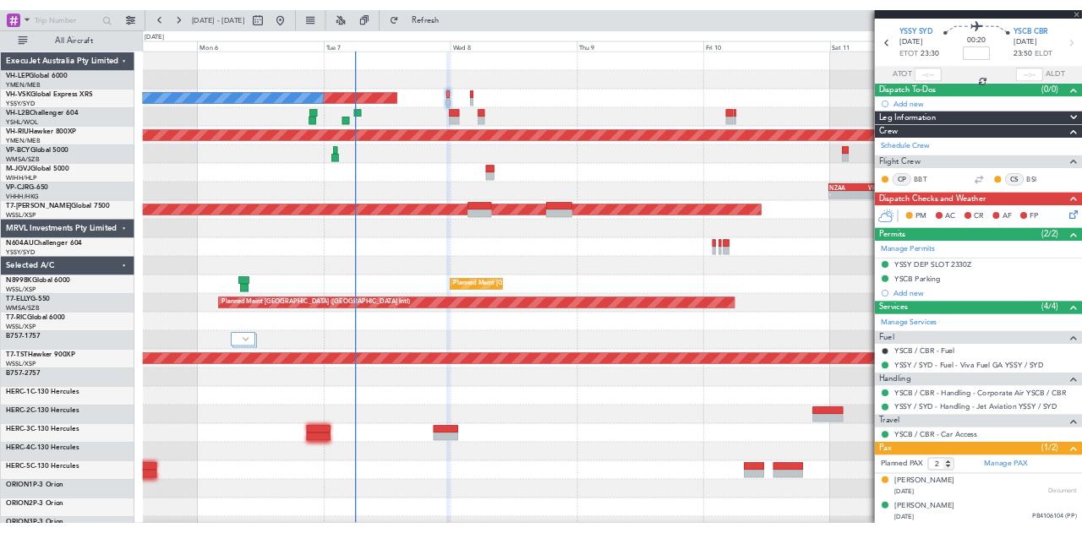
scroll to position [0, 0]
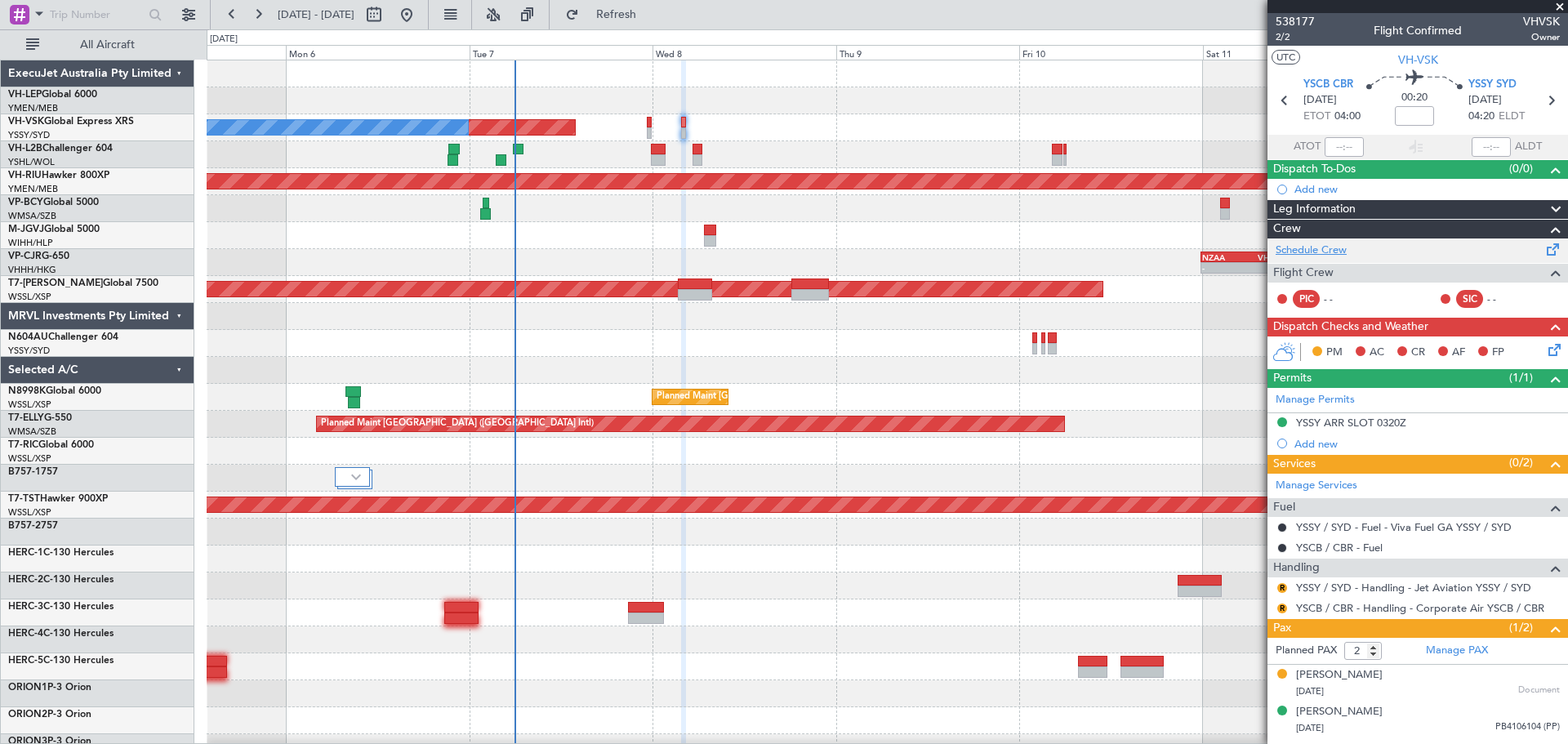
click at [1330, 254] on link "Schedule Crew" at bounding box center [1311, 250] width 71 height 16
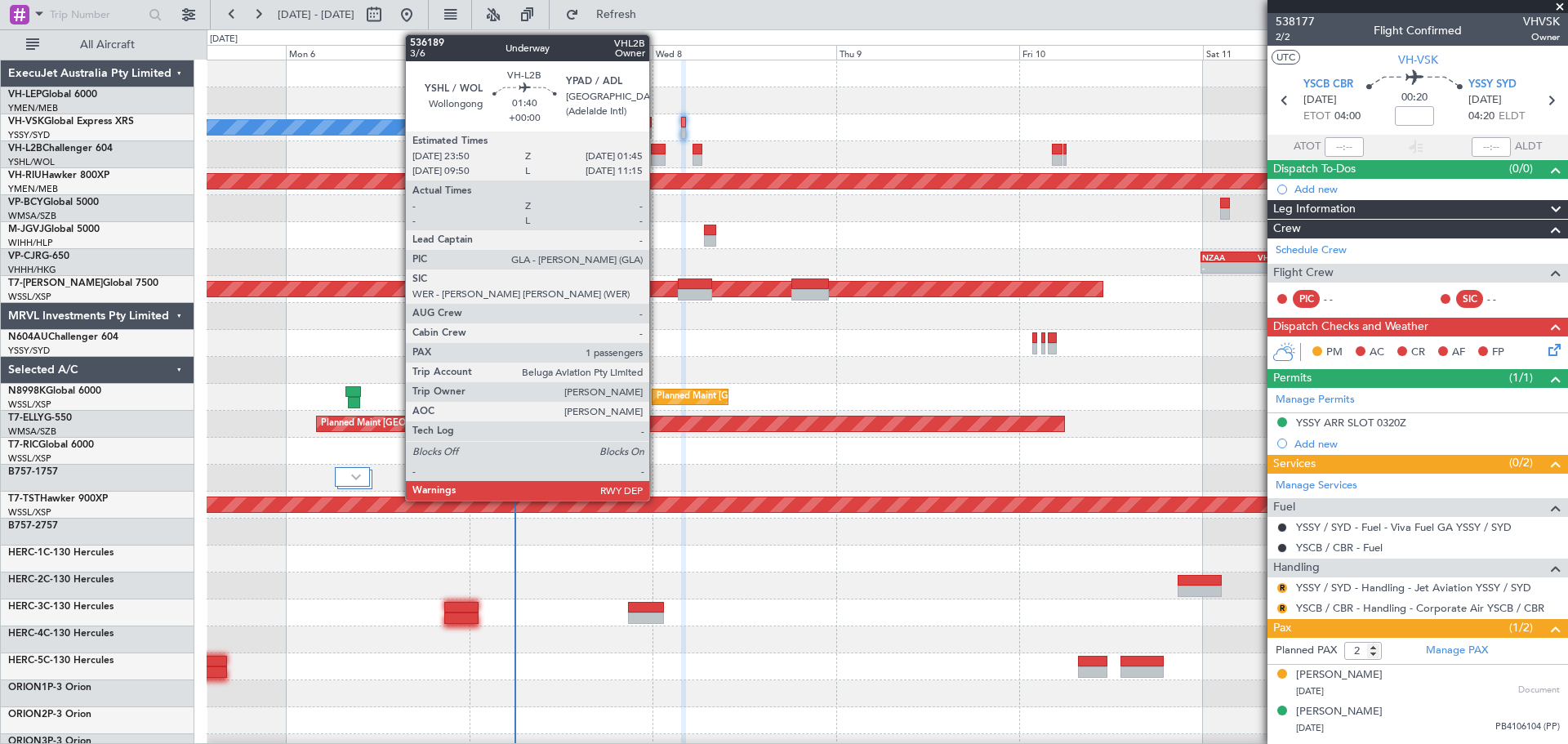
click at [657, 151] on div at bounding box center [658, 150] width 14 height 12
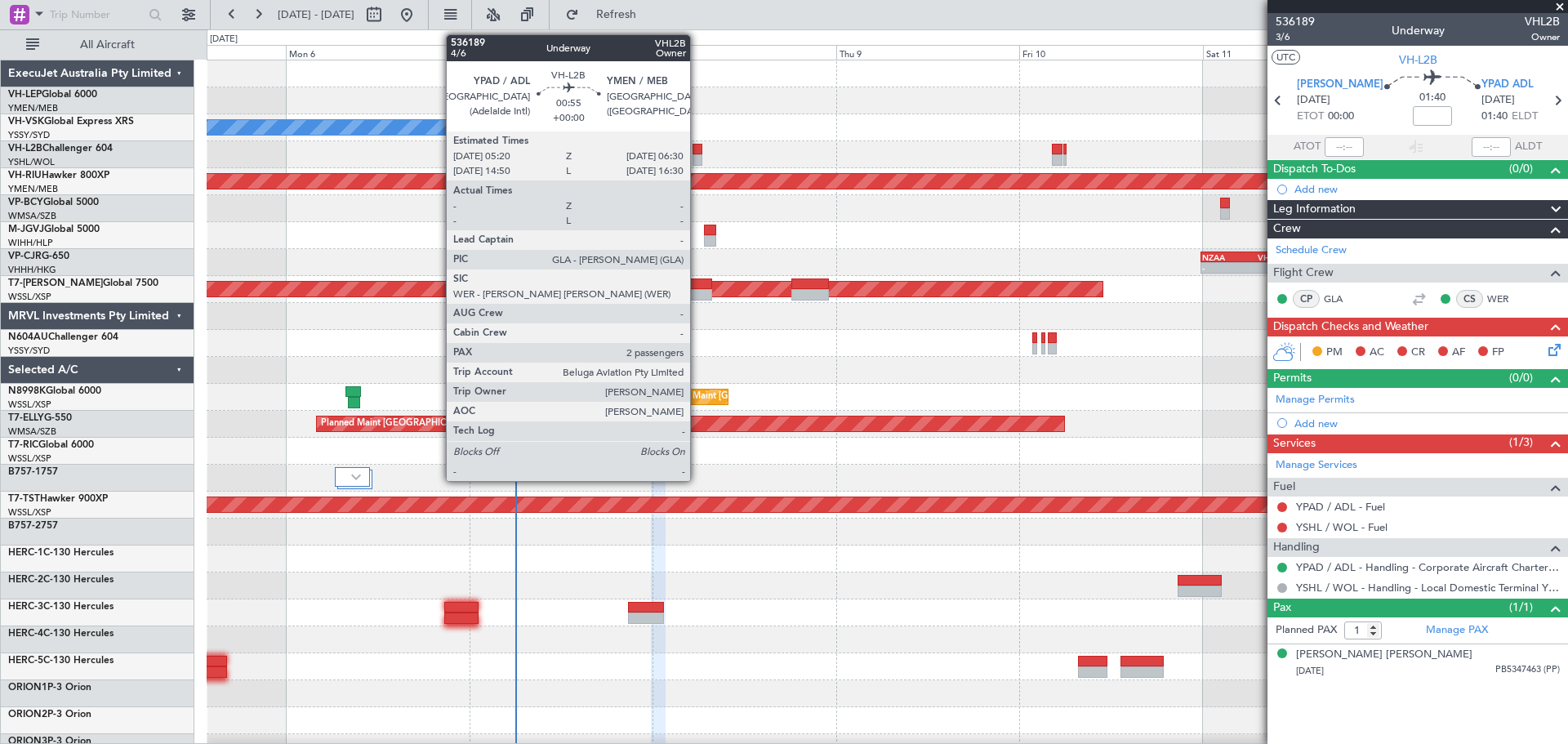
click at [698, 151] on div at bounding box center [697, 150] width 9 height 12
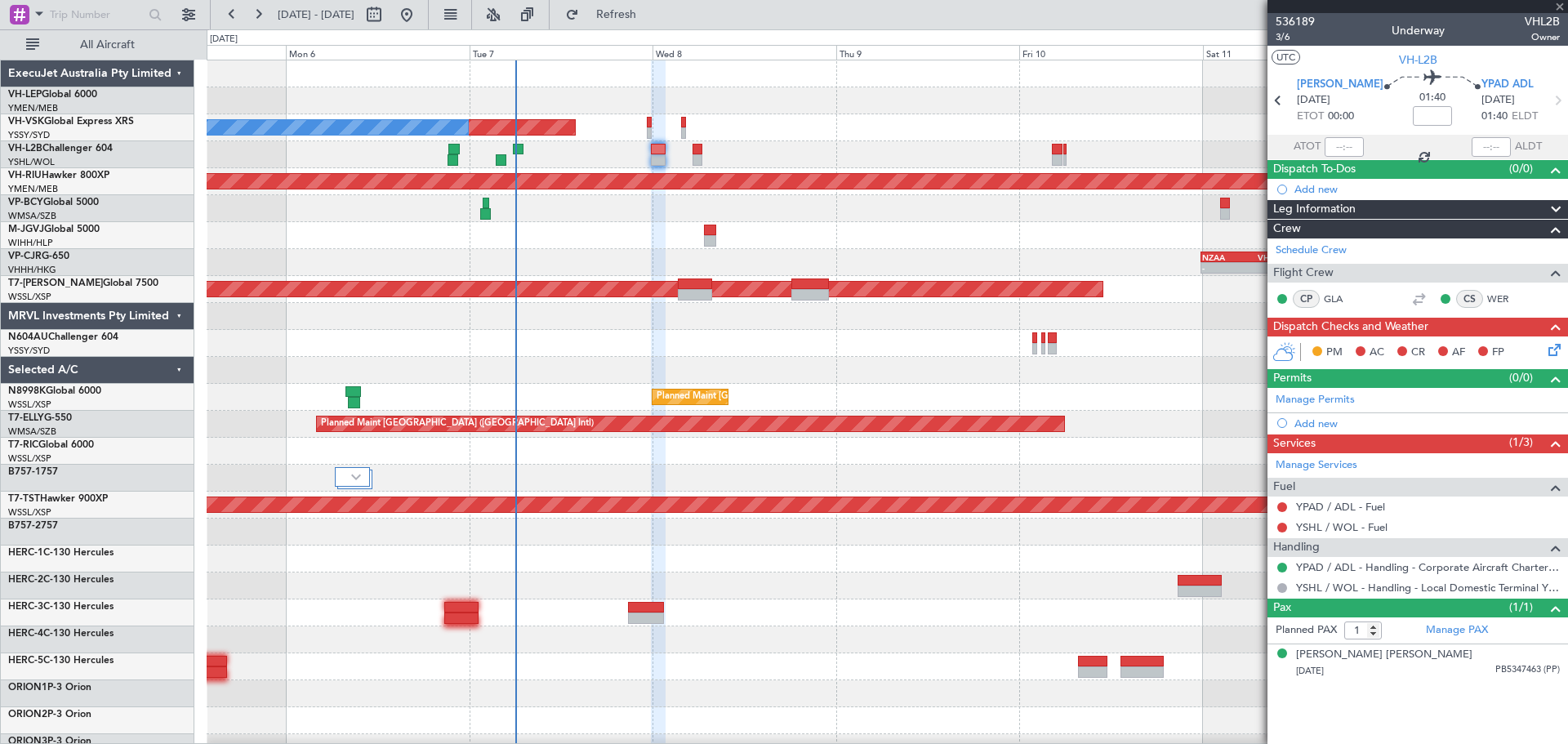
type input "2"
